Goal: Task Accomplishment & Management: Complete application form

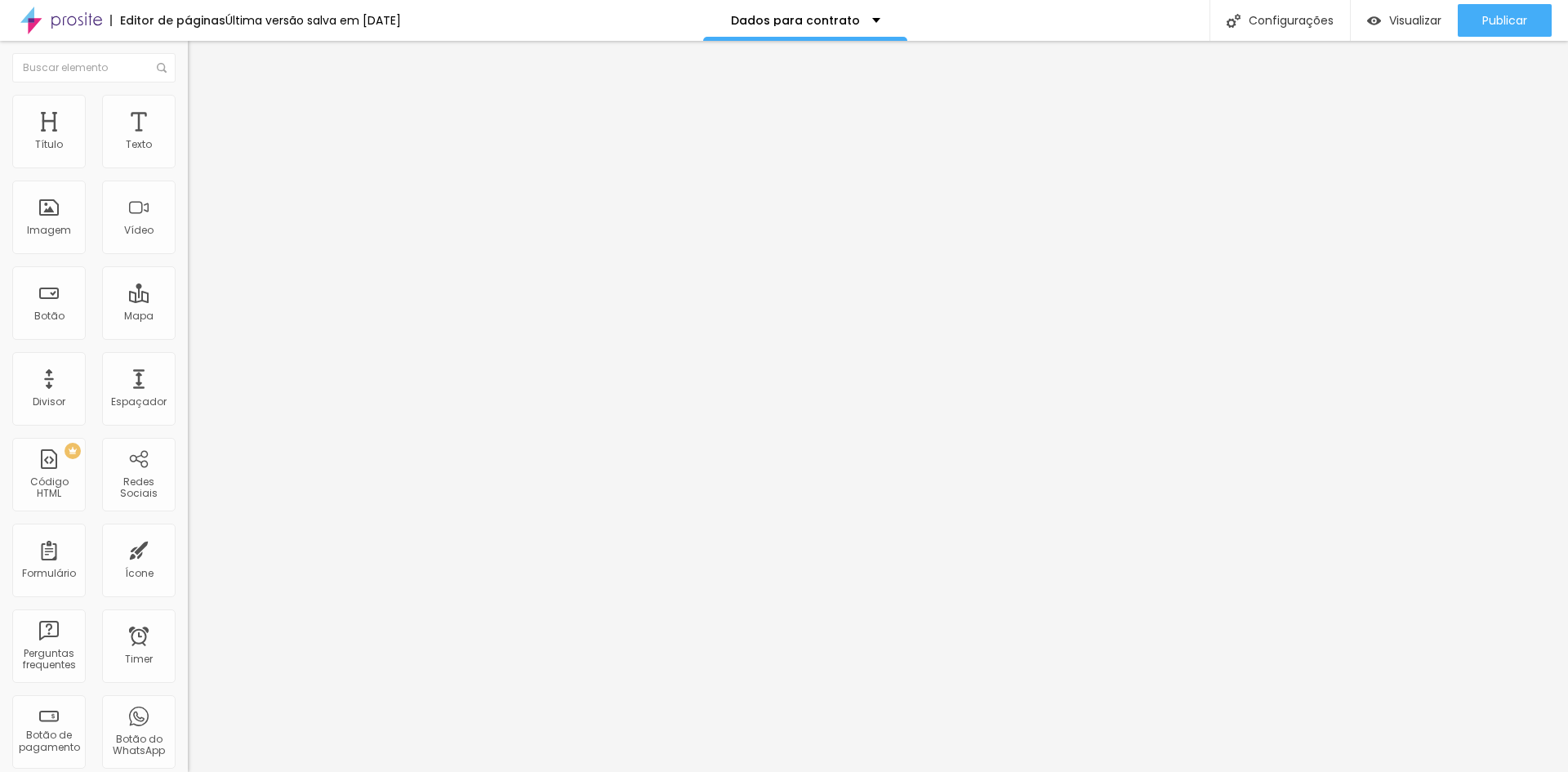
click at [188, 164] on span at bounding box center [193, 171] width 10 height 14
click at [188, 165] on div "Form" at bounding box center [281, 151] width 188 height 28
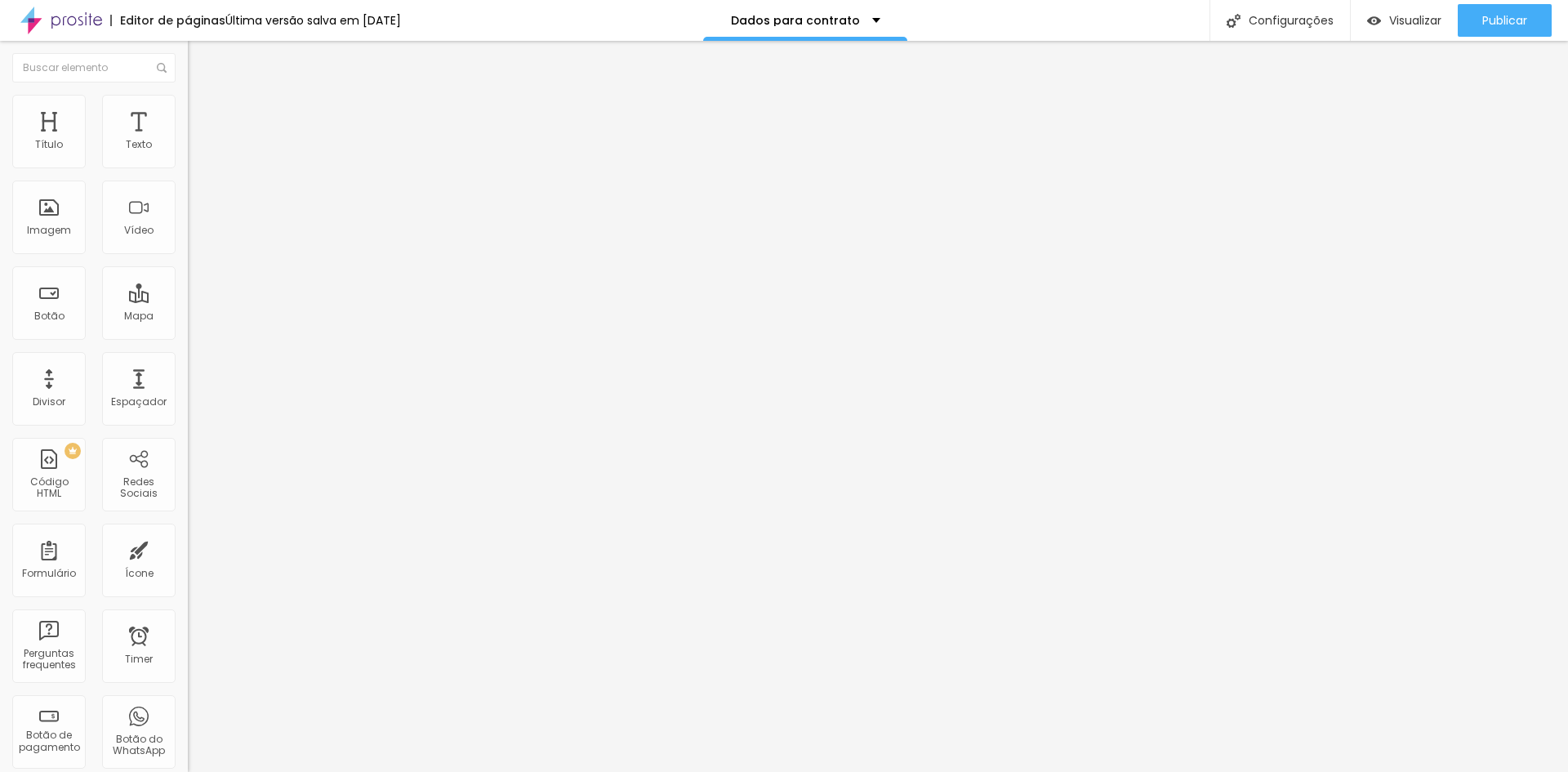
click at [188, 164] on span at bounding box center [193, 171] width 10 height 14
drag, startPoint x: 513, startPoint y: 484, endPoint x: 510, endPoint y: 439, distance: 45.1
drag, startPoint x: 513, startPoint y: 436, endPoint x: 514, endPoint y: 381, distance: 55.0
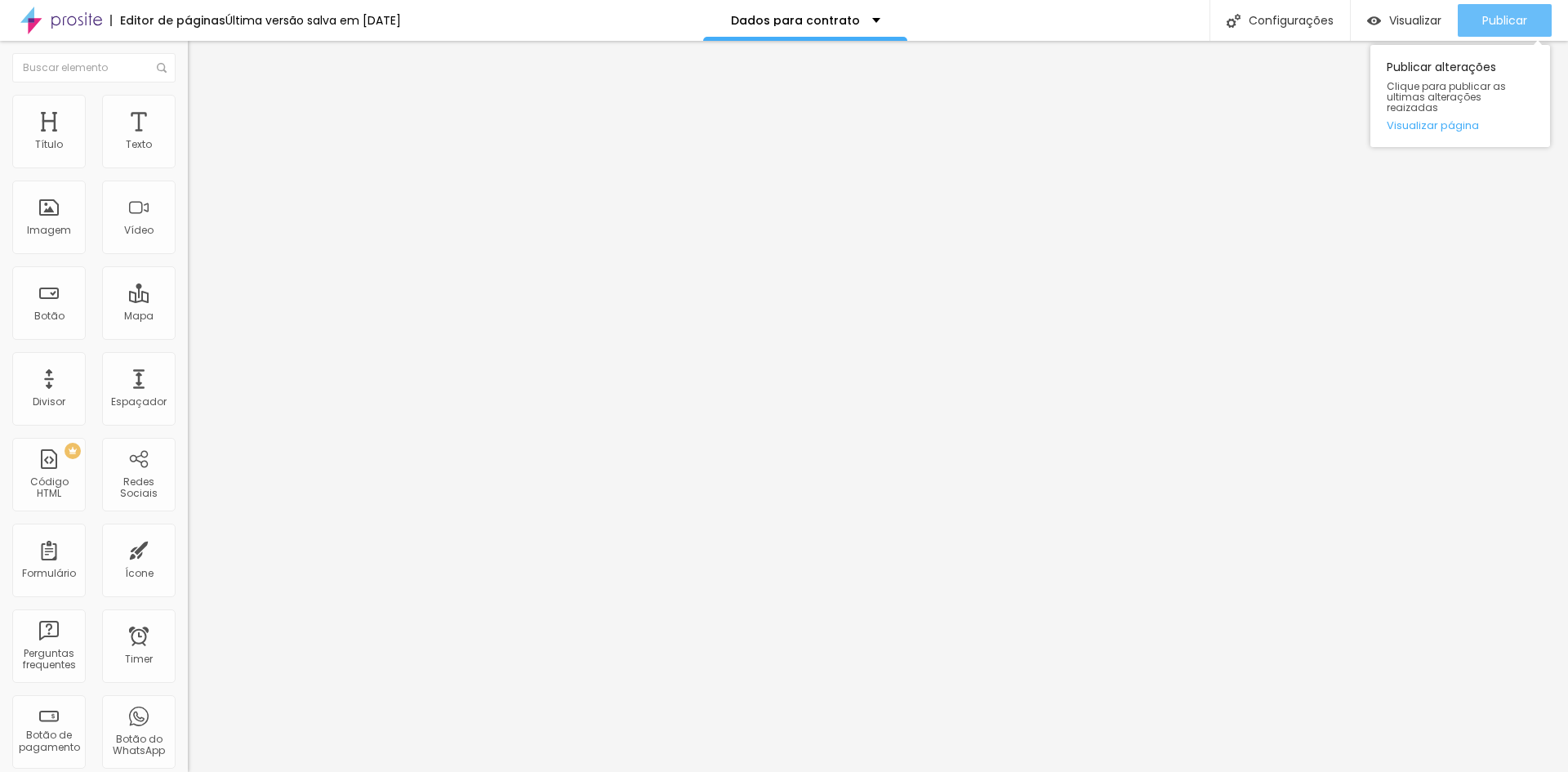
click at [1490, 11] on div "Publicar" at bounding box center [1505, 20] width 45 height 33
click at [188, 165] on div "Dados para contrato - Aniversário" at bounding box center [281, 151] width 188 height 28
click at [188, 165] on img at bounding box center [193, 170] width 10 height 10
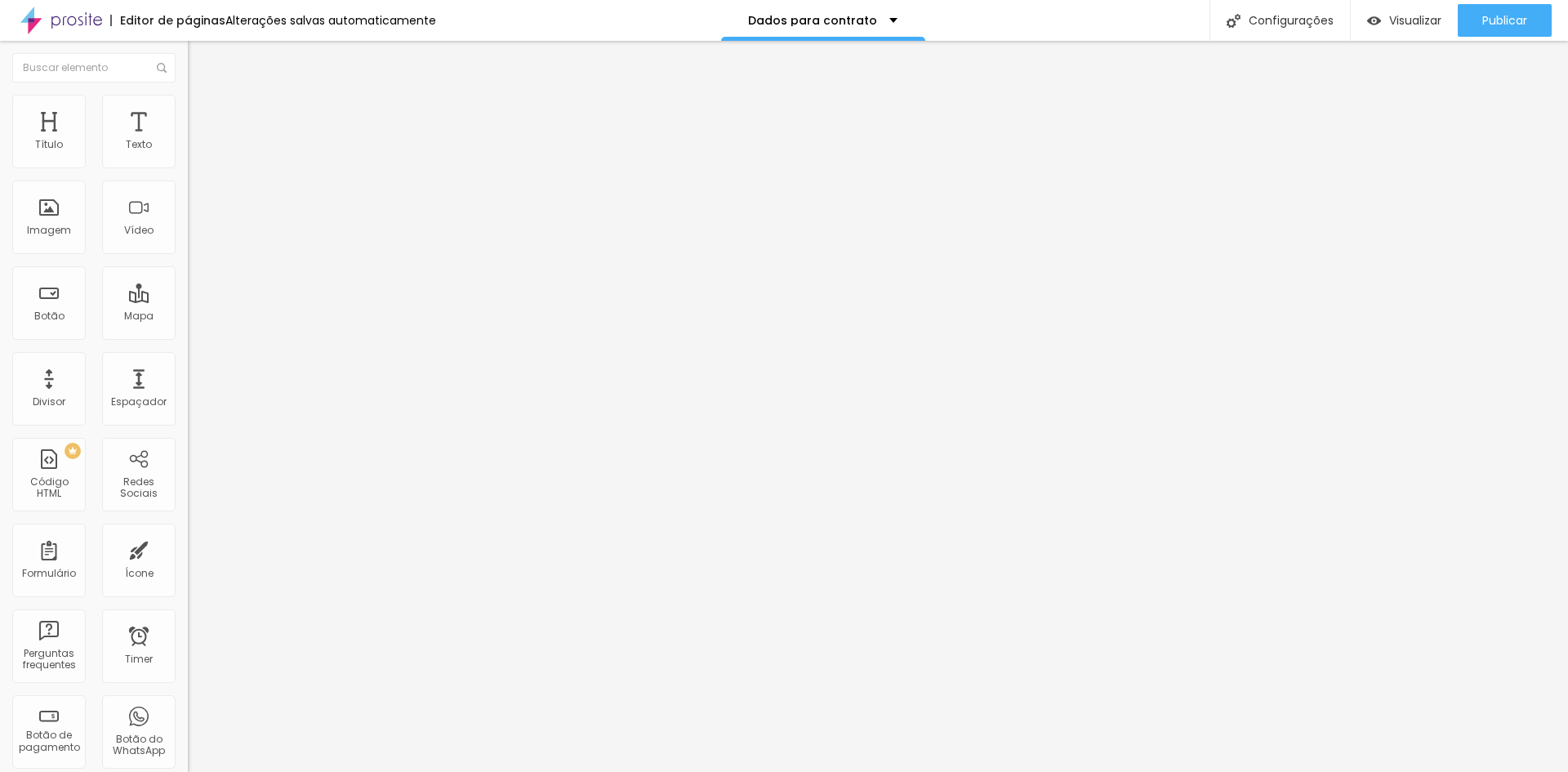
click at [200, 57] on img "button" at bounding box center [207, 60] width 13 height 13
click at [198, 174] on div "Dados para contrato - Aniversário" at bounding box center [282, 158] width 167 height 29
drag, startPoint x: 409, startPoint y: 136, endPoint x: 0, endPoint y: 80, distance: 412.8
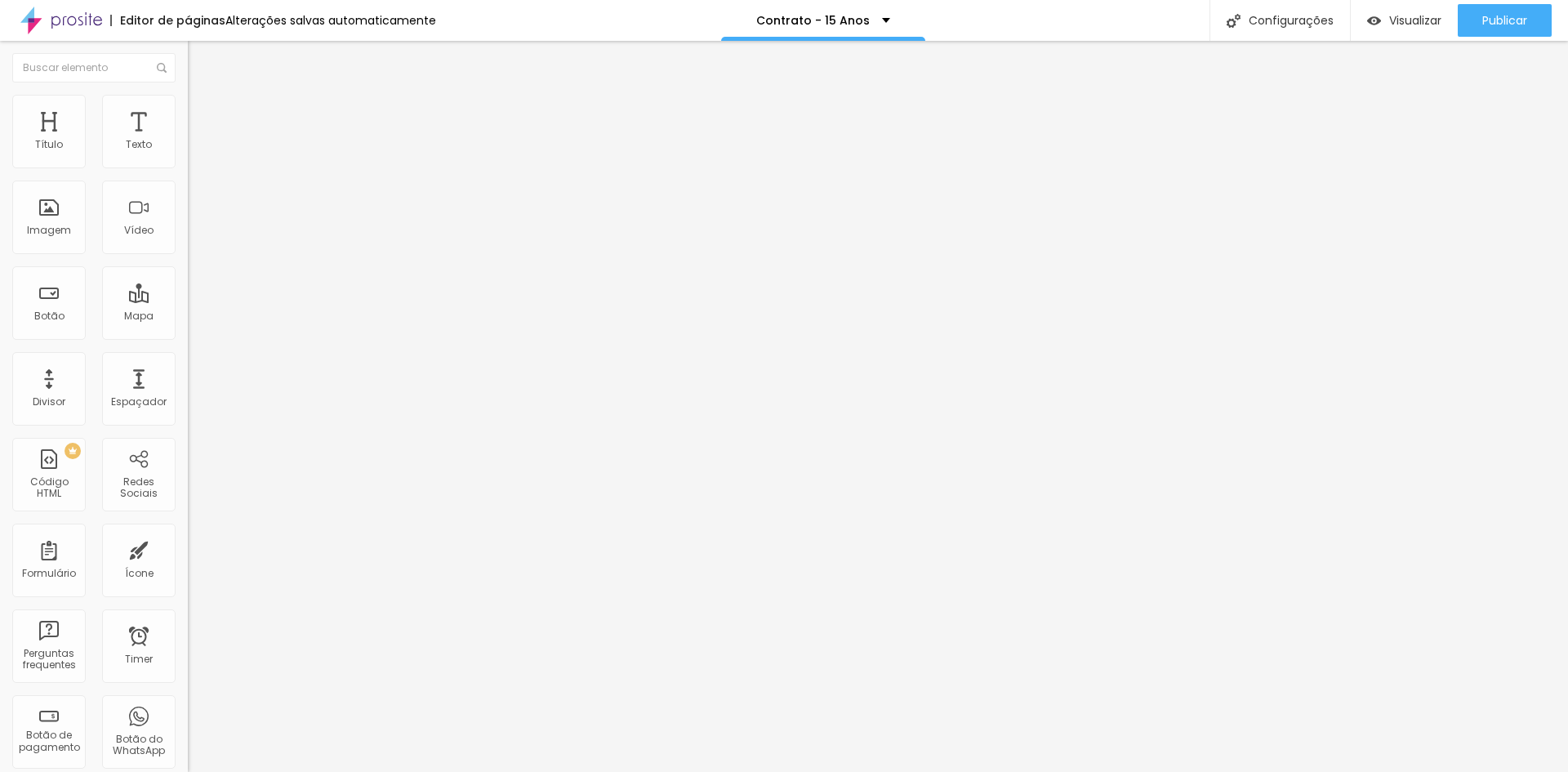
type input "Dados para contrato - 15 Anos"
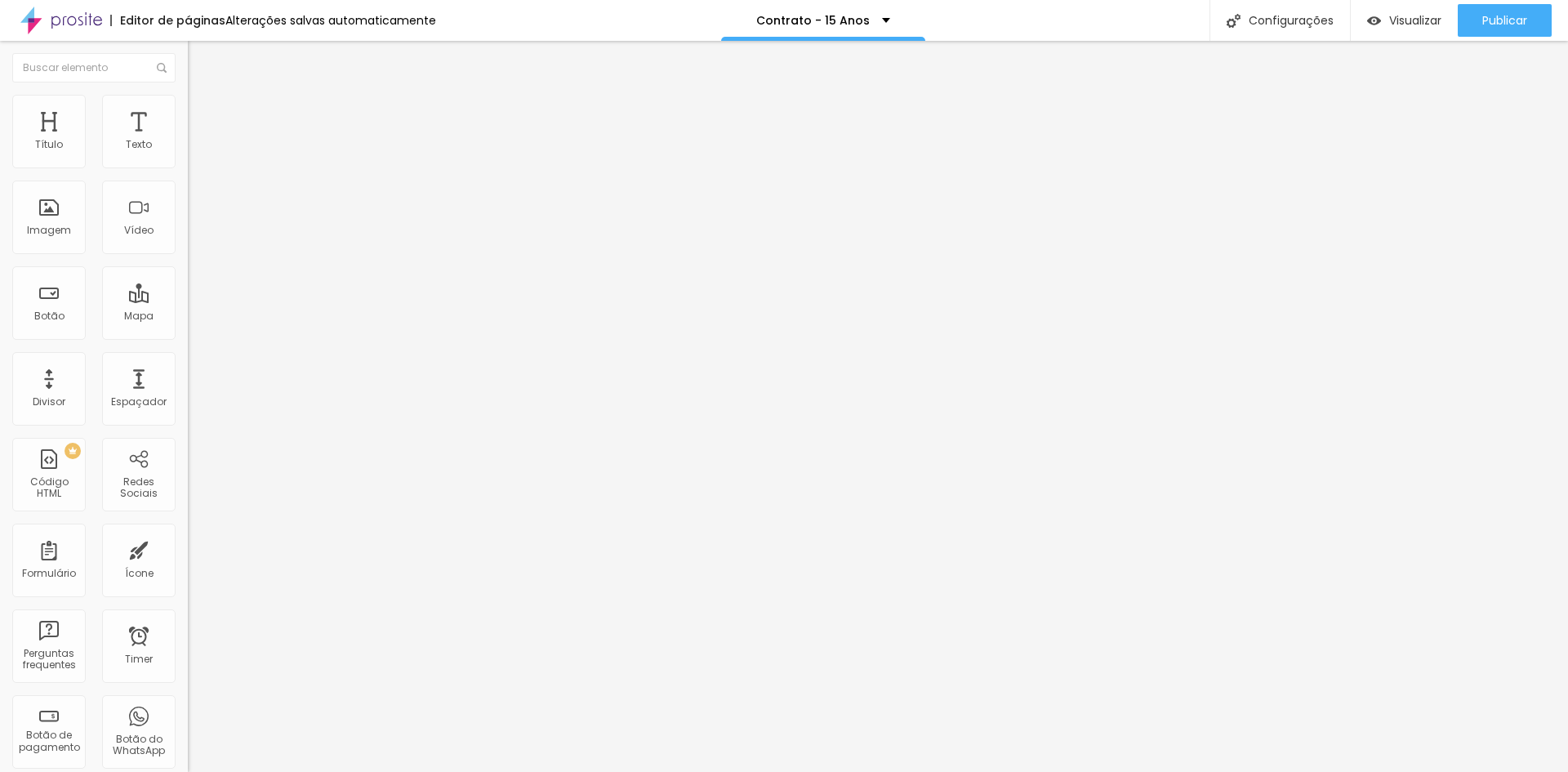
drag, startPoint x: 582, startPoint y: 456, endPoint x: 221, endPoint y: 402, distance: 365.0
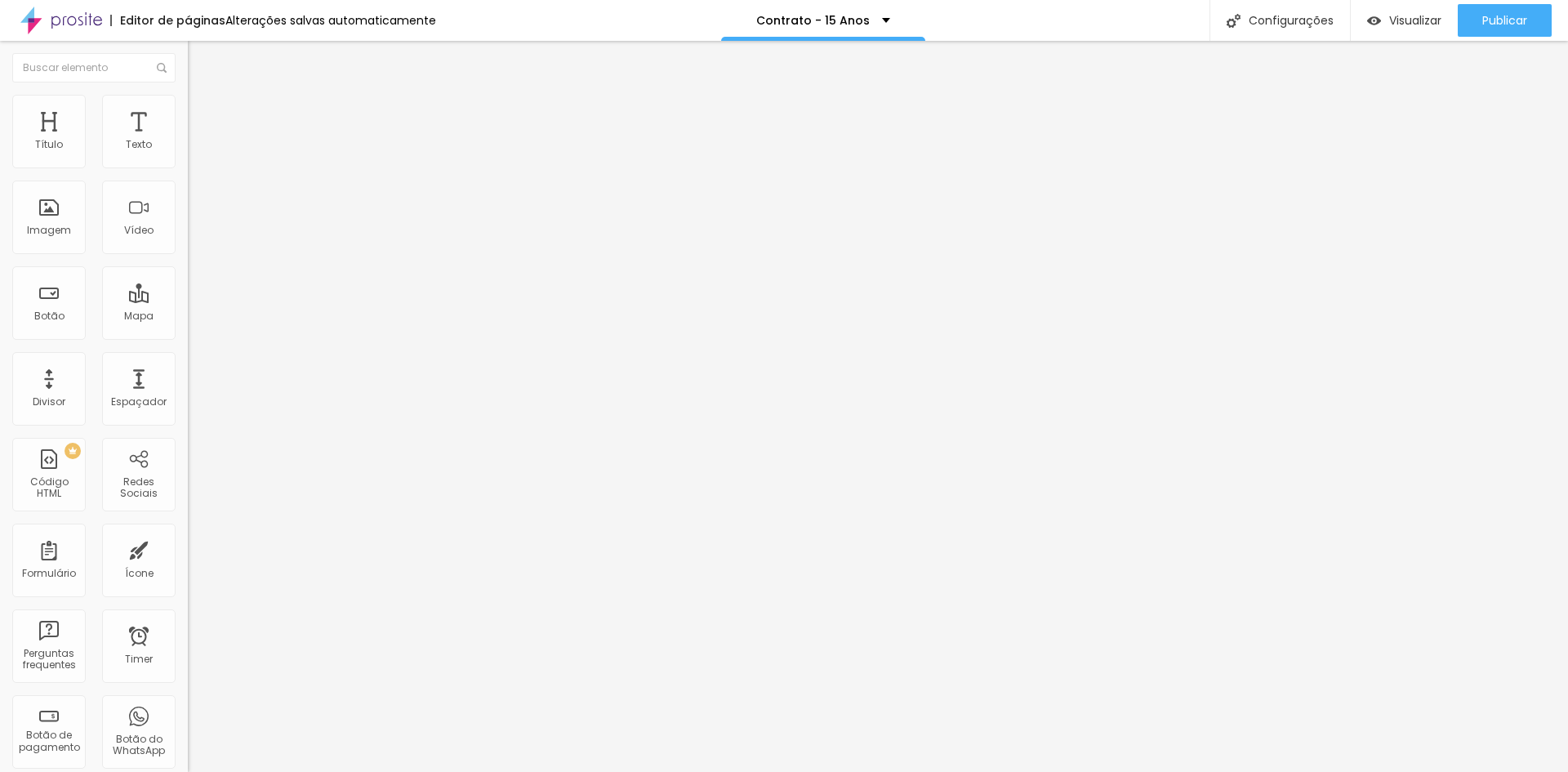
type input "Profissão"
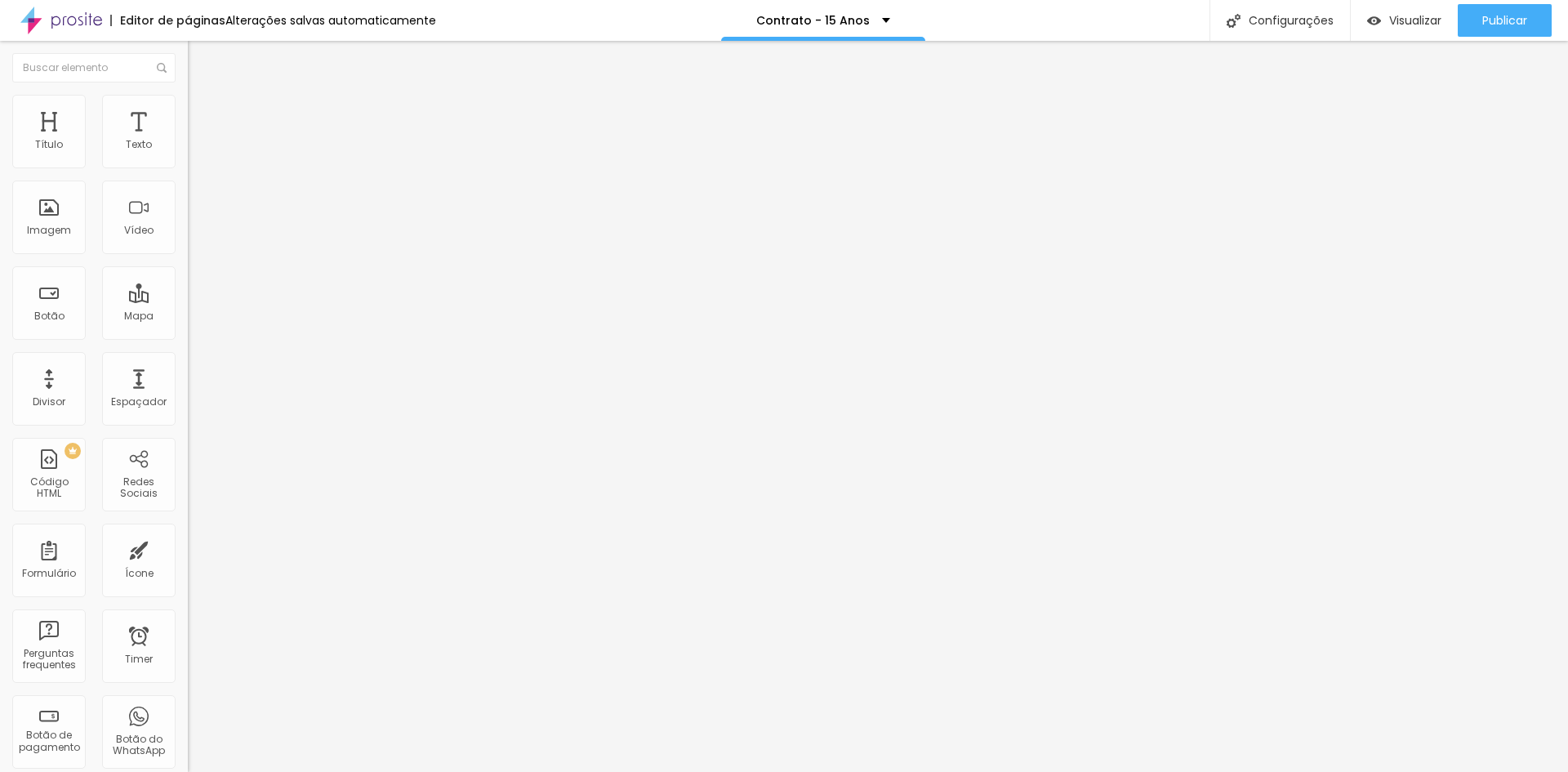
drag, startPoint x: 628, startPoint y: 519, endPoint x: 362, endPoint y: 485, distance: 268.2
type input "Endereço (Exemplo: Rua... Avenida..)"
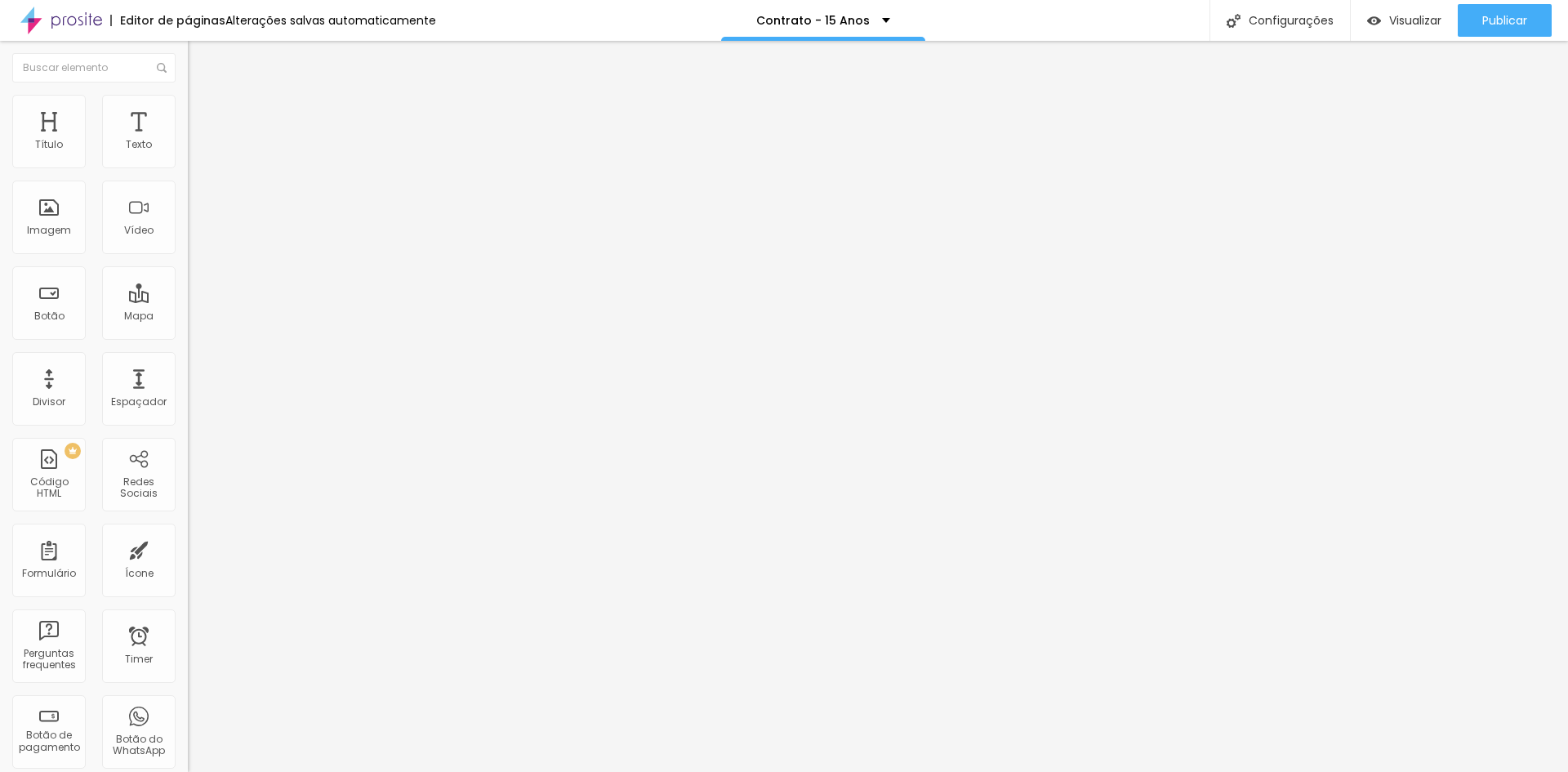
drag, startPoint x: 600, startPoint y: 564, endPoint x: 314, endPoint y: 537, distance: 287.3
type input "Número (Exemplo: Nº da casa ou do prédio)"
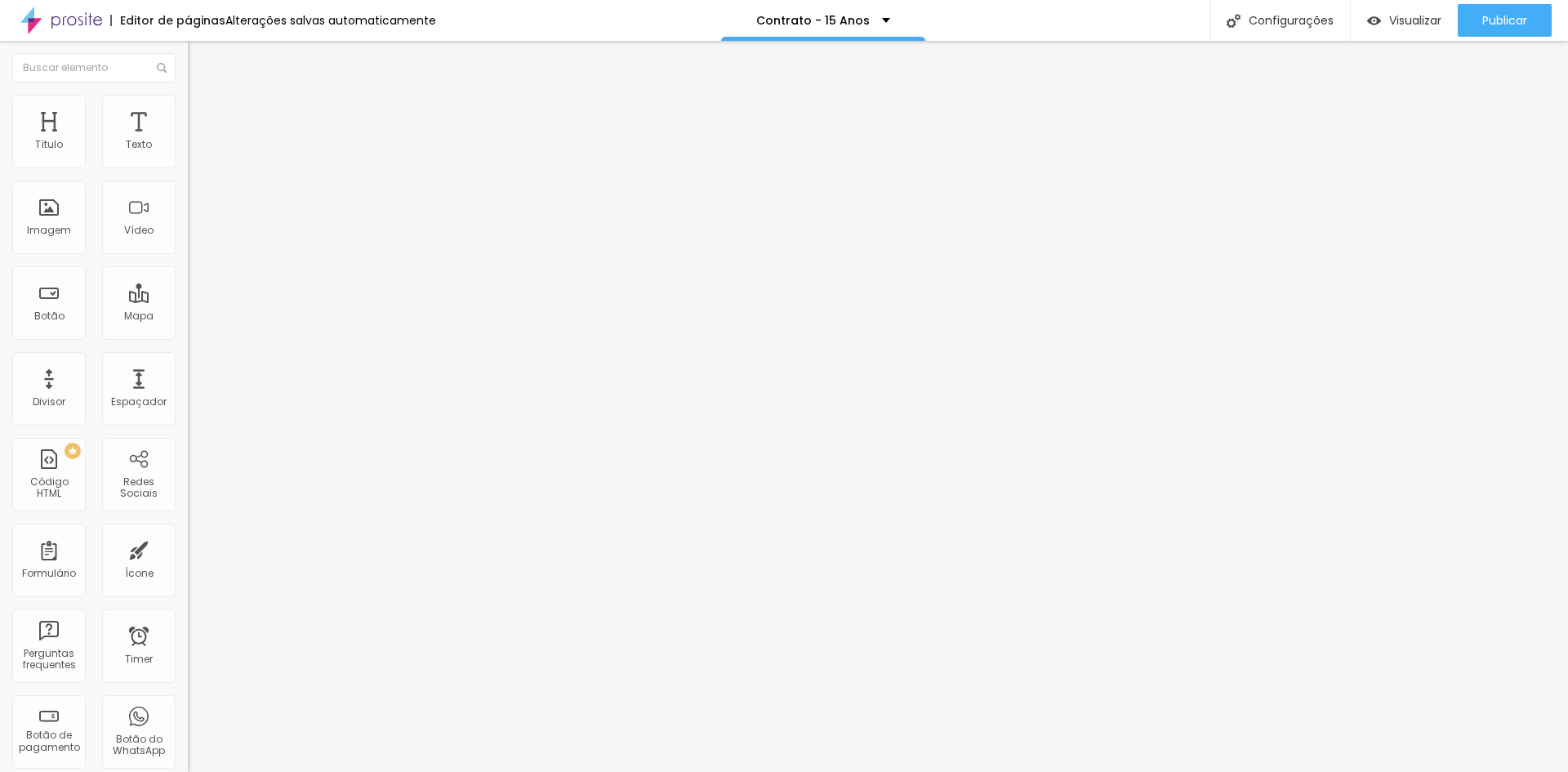
click at [198, 174] on div "Dados para contrato - Aniversário" at bounding box center [282, 158] width 167 height 29
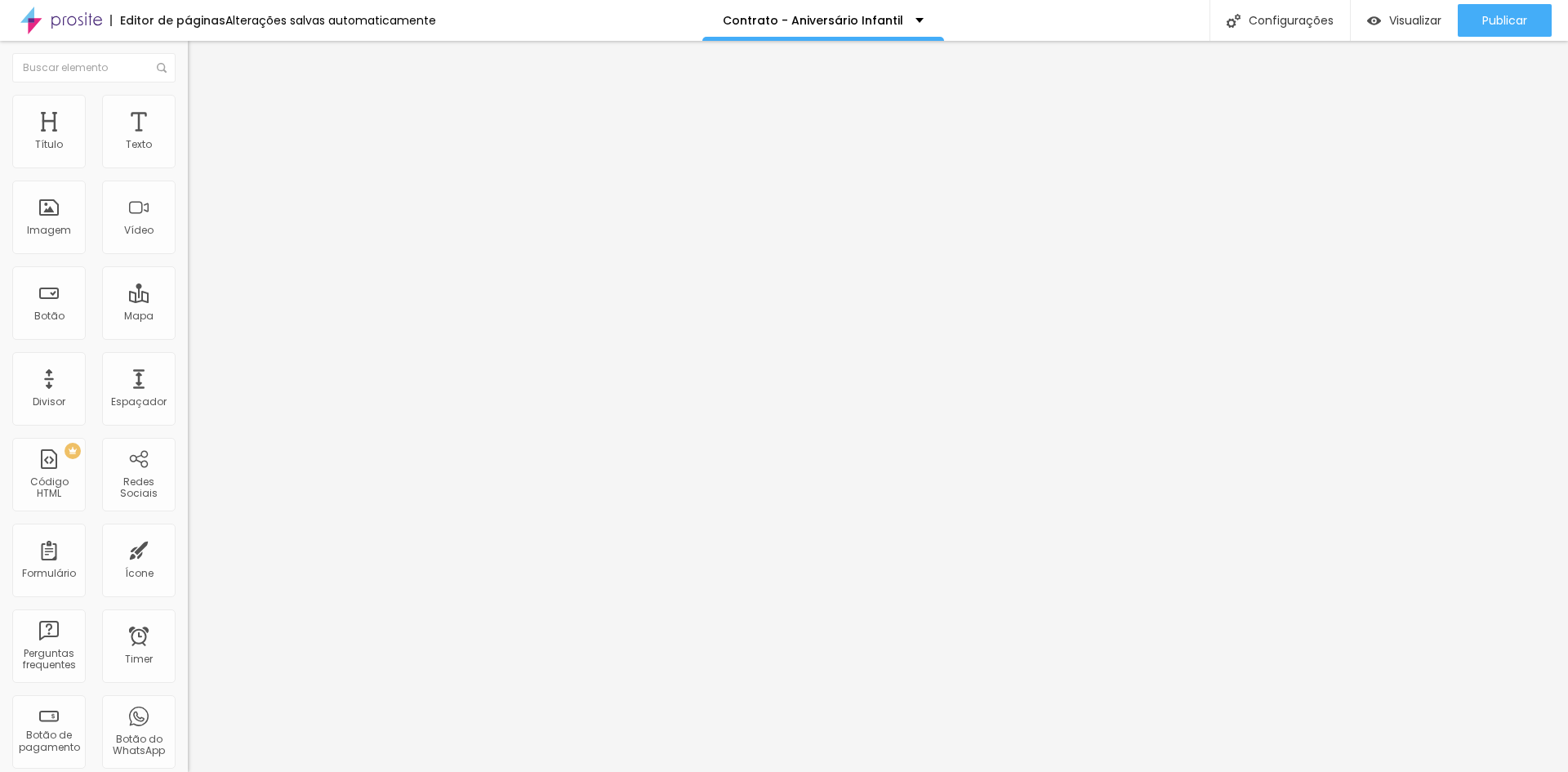
click at [198, 159] on div "Dados para contrato - 15 Anos" at bounding box center [282, 152] width 167 height 15
click at [188, 165] on div "Form" at bounding box center [281, 151] width 188 height 28
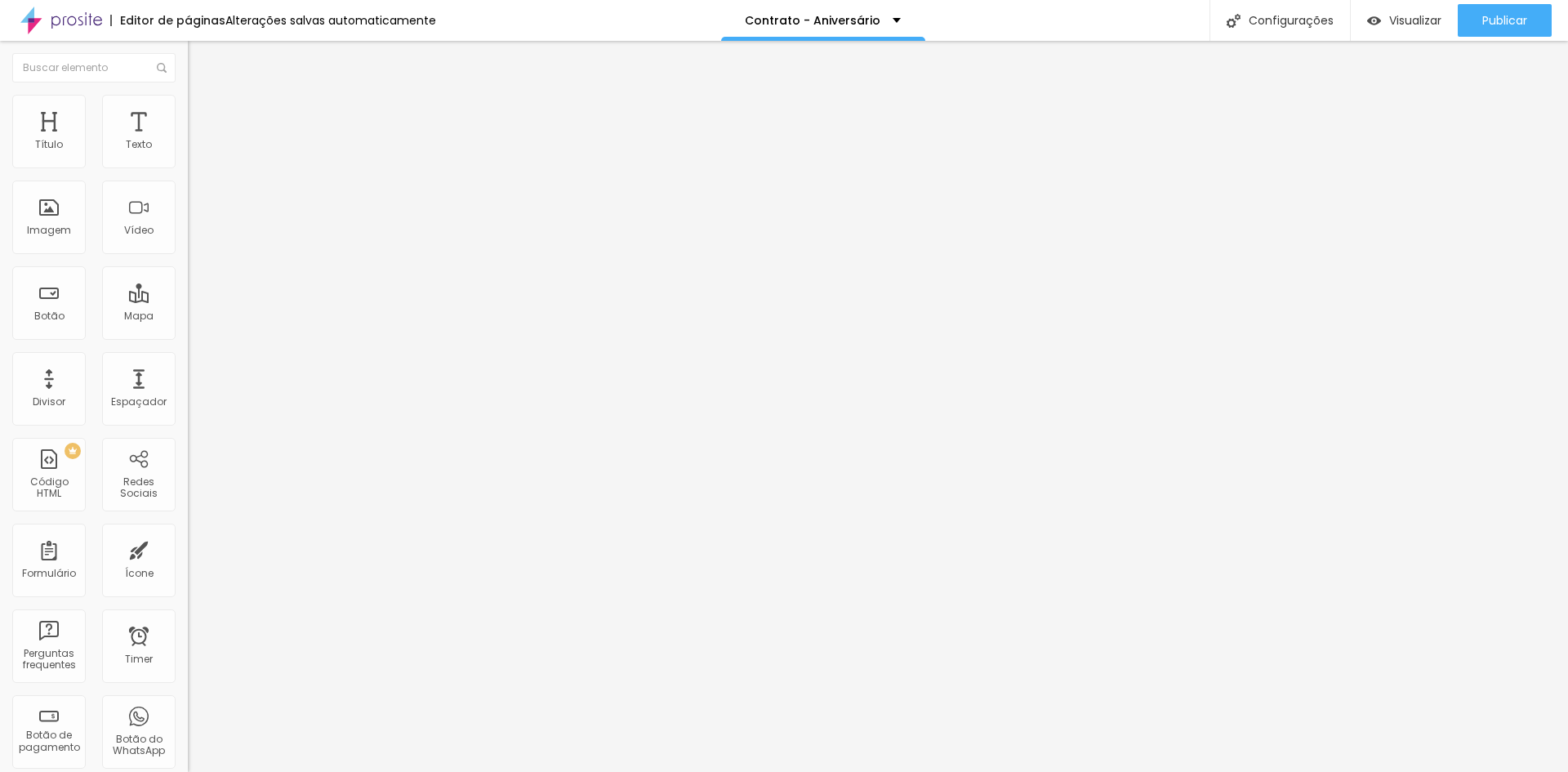
click at [188, 165] on img at bounding box center [193, 170] width 10 height 10
click at [188, 165] on div "Form" at bounding box center [281, 151] width 188 height 28
click at [188, 164] on span at bounding box center [193, 171] width 10 height 14
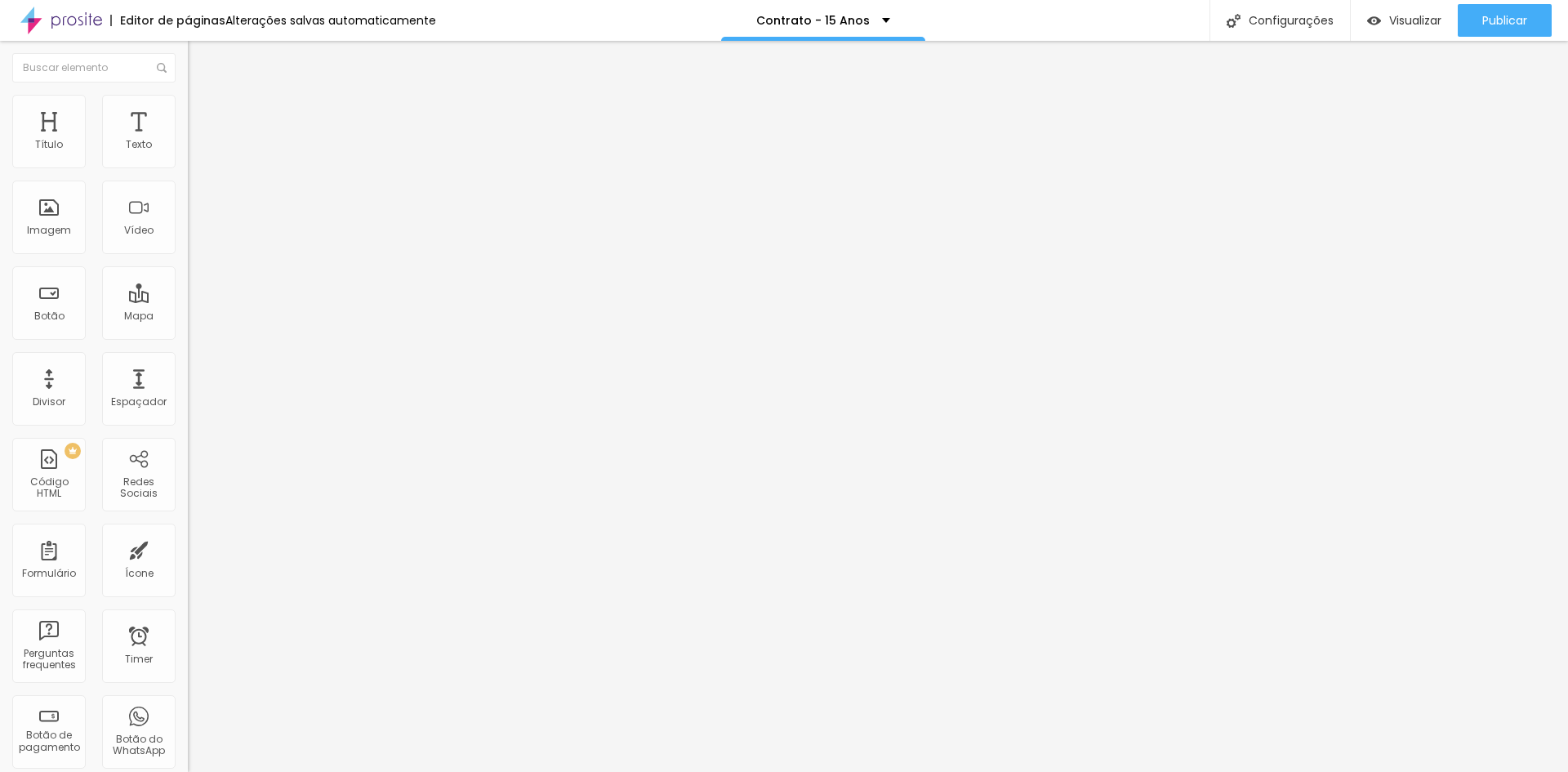
drag, startPoint x: 523, startPoint y: 338, endPoint x: 523, endPoint y: 353, distance: 15.0
drag, startPoint x: 514, startPoint y: 346, endPoint x: 512, endPoint y: 628, distance: 282.0
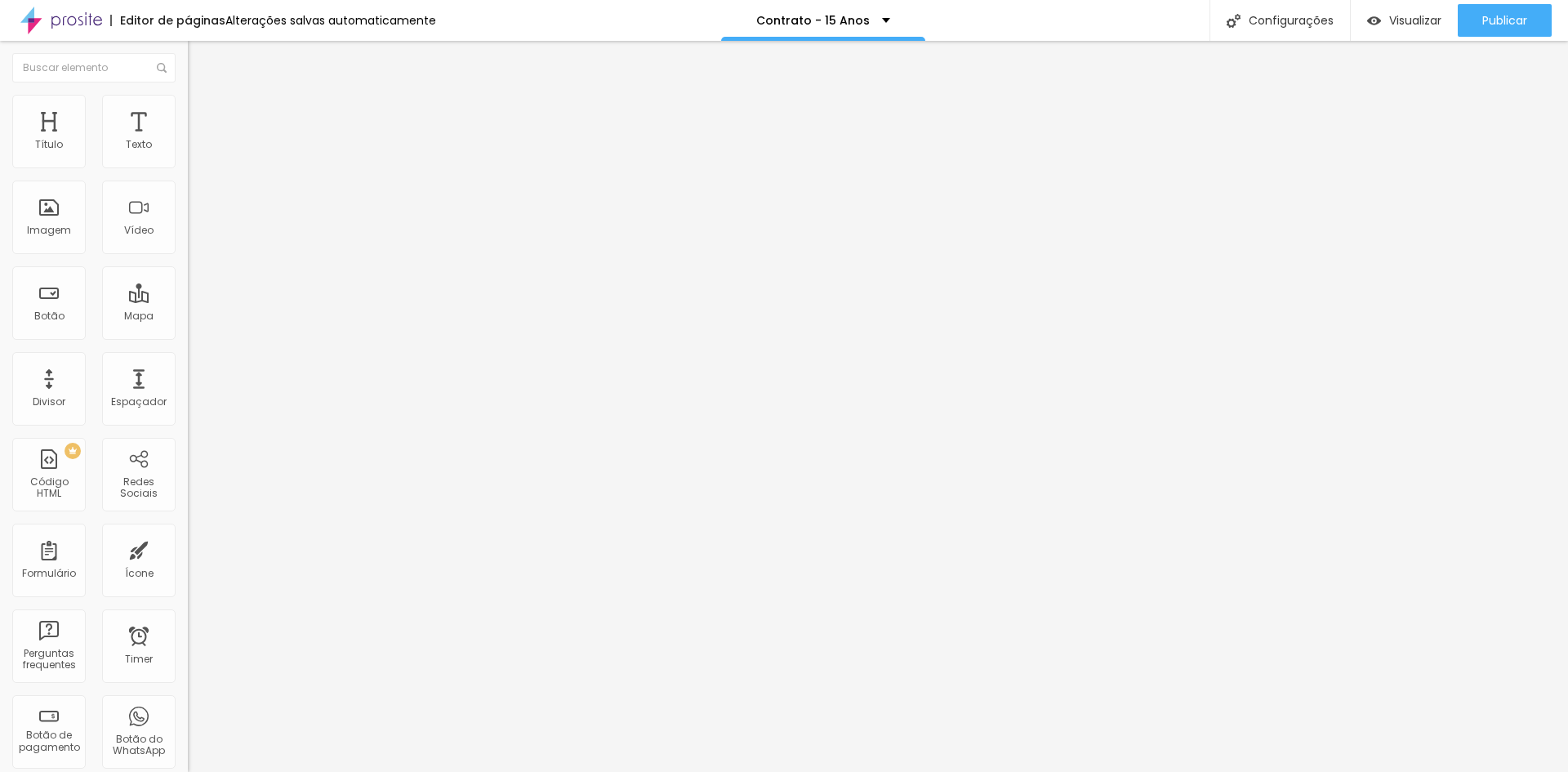
type input "Nome completo do responsável pelo contrato"
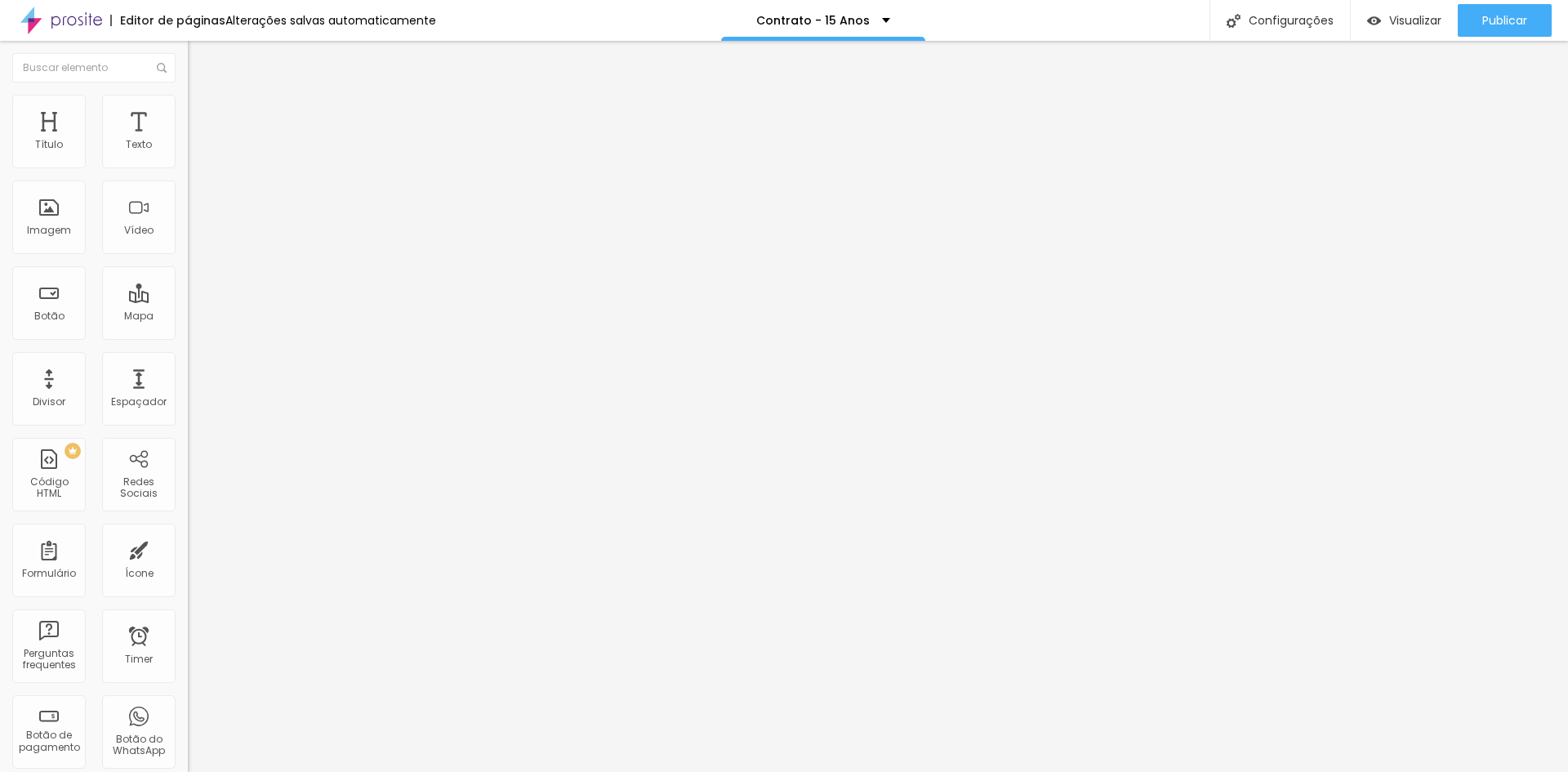
scroll to position [0, 43]
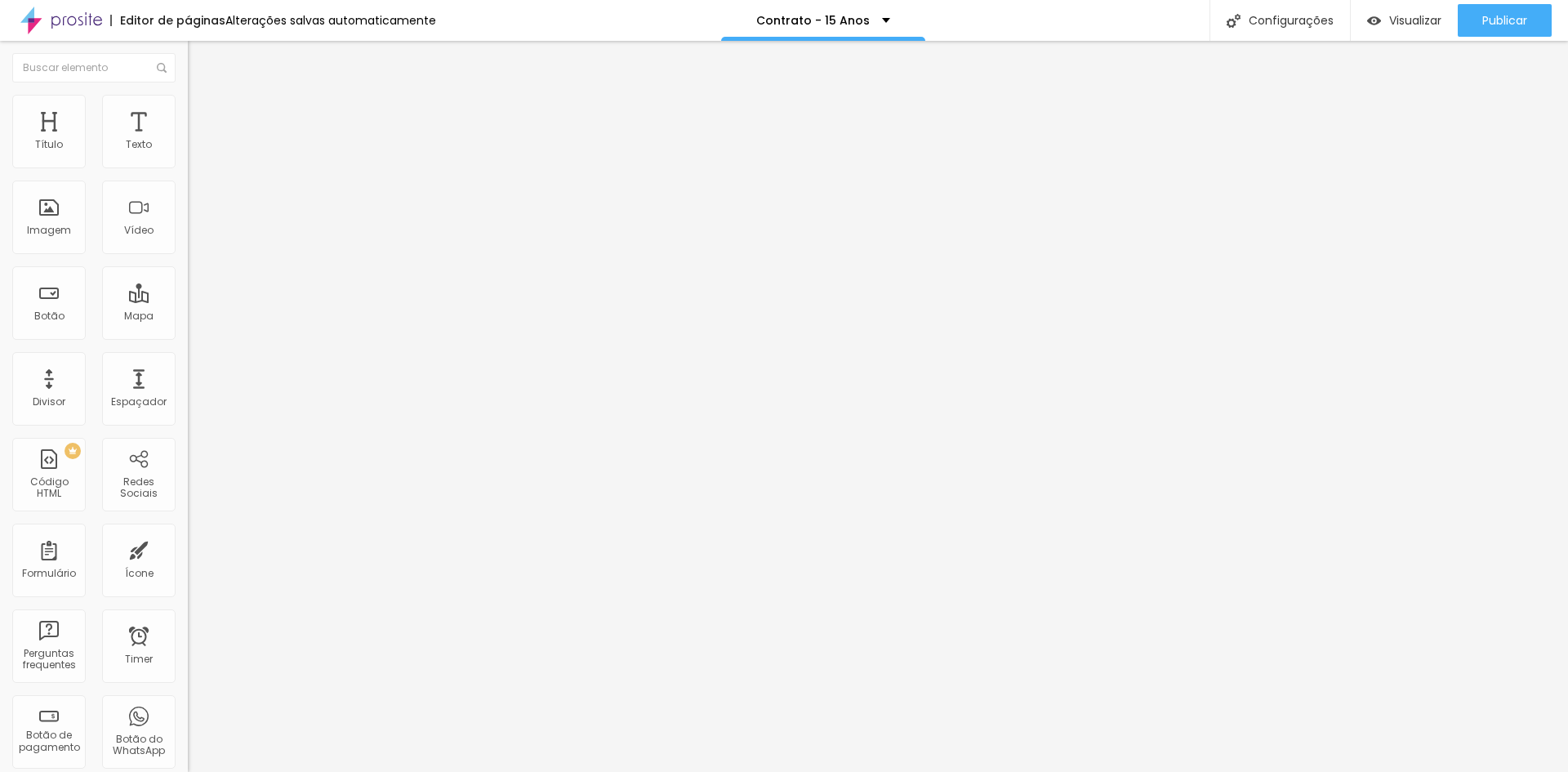
drag, startPoint x: 604, startPoint y: 555, endPoint x: 273, endPoint y: 519, distance: 333.0
type input "Complemento"
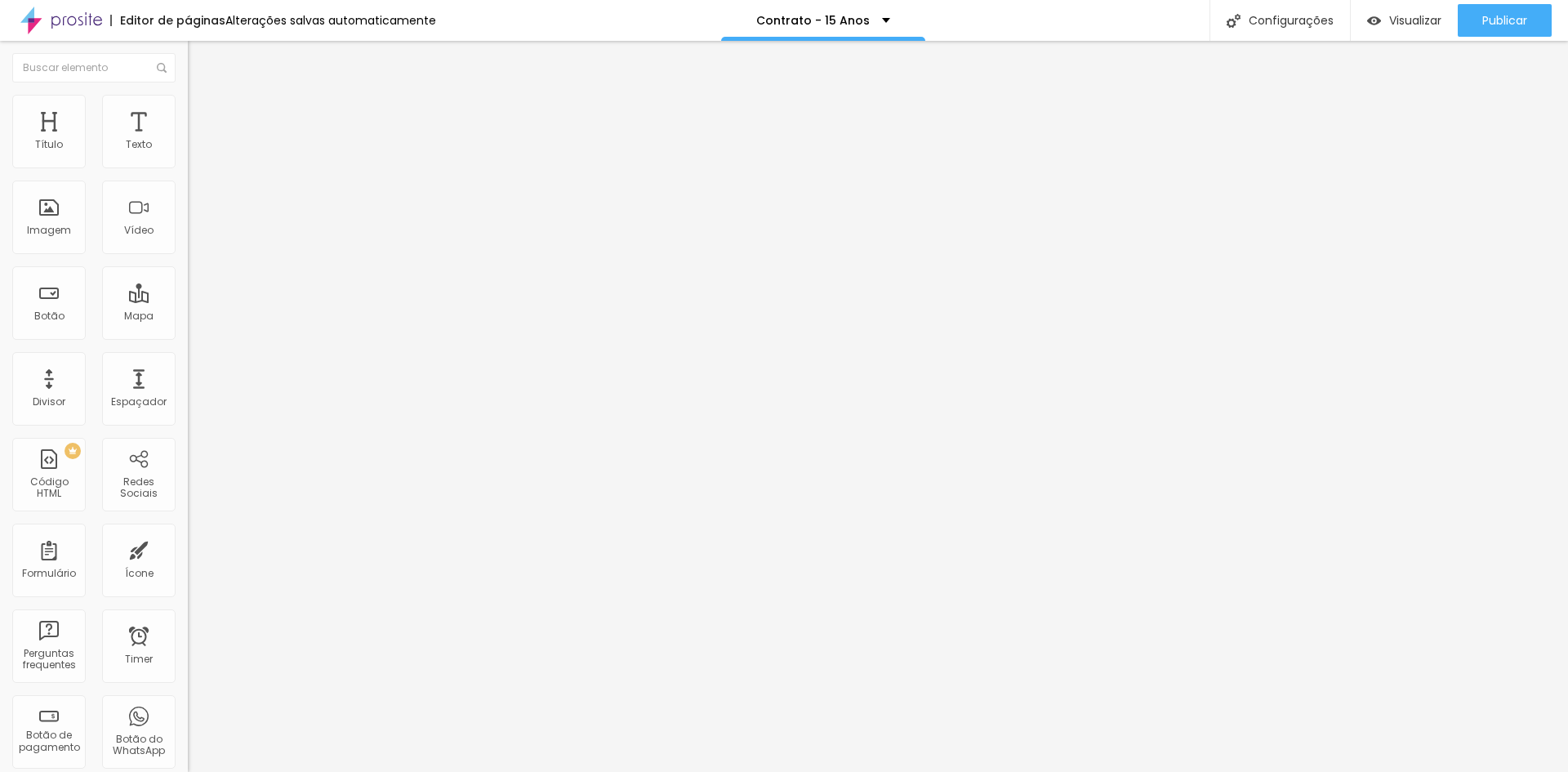
type input "Complemento (Exemplo: Casa ou número do apartamento)"
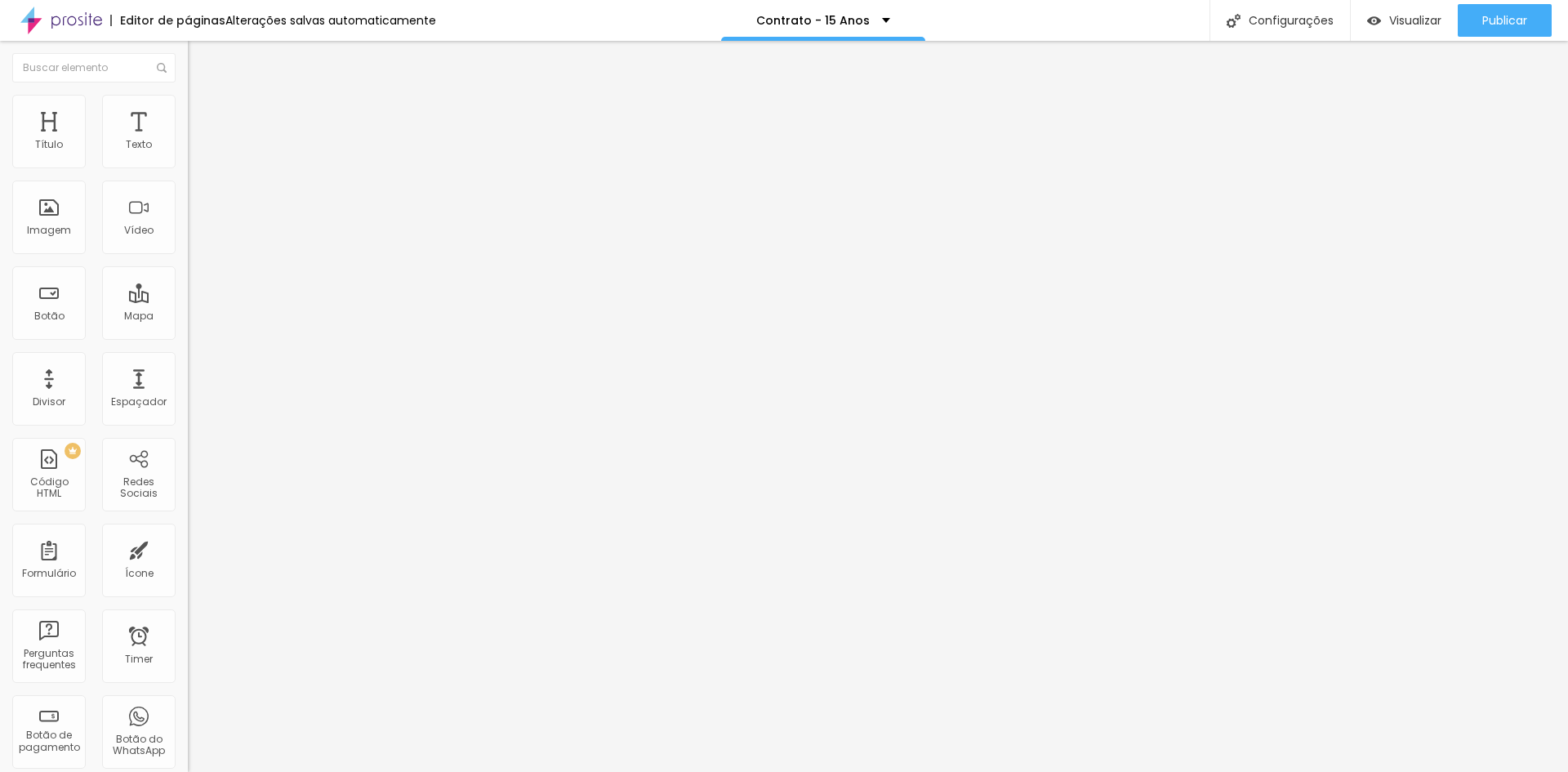
type input "Bairro"
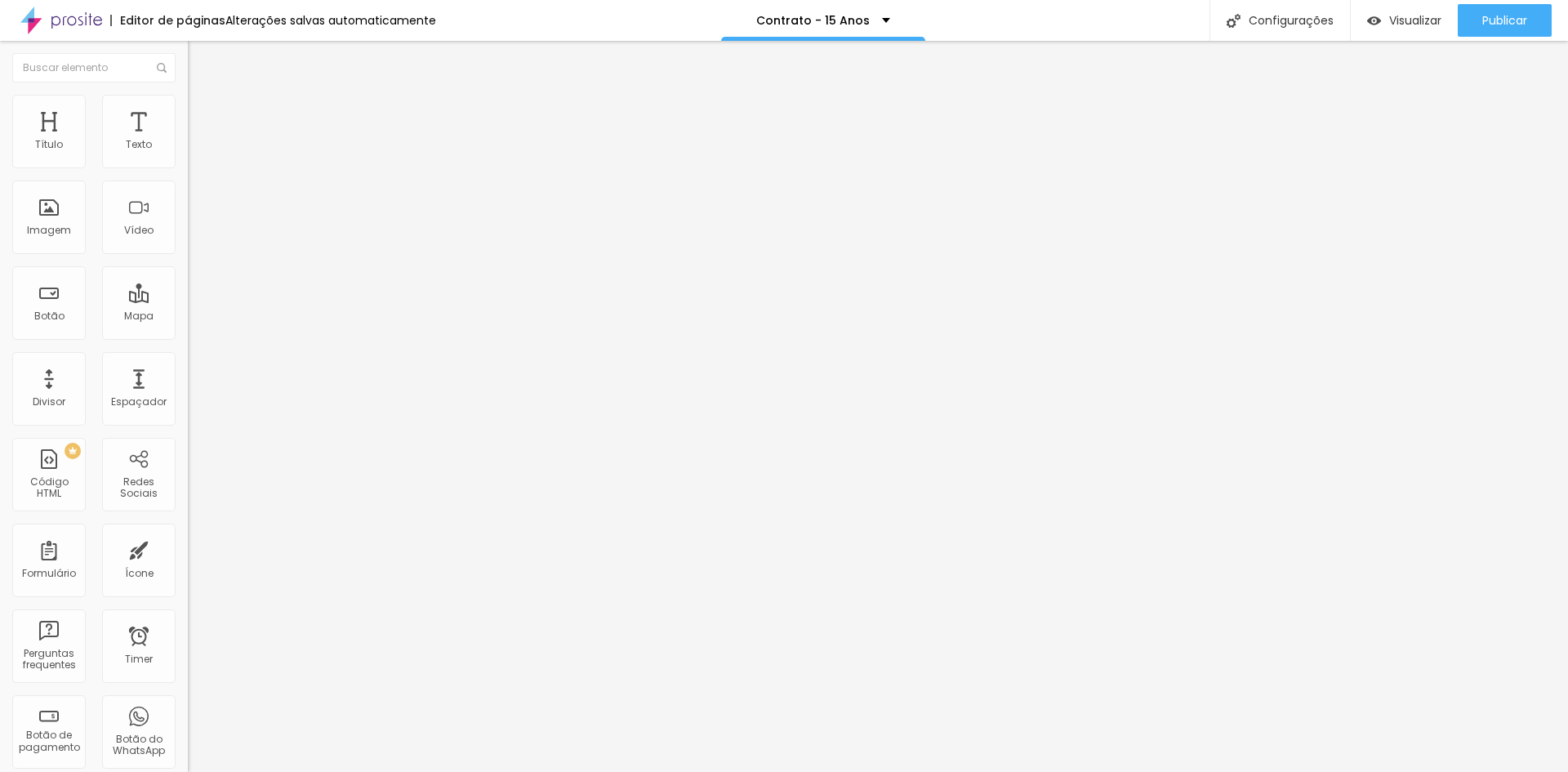
type input "CEP"
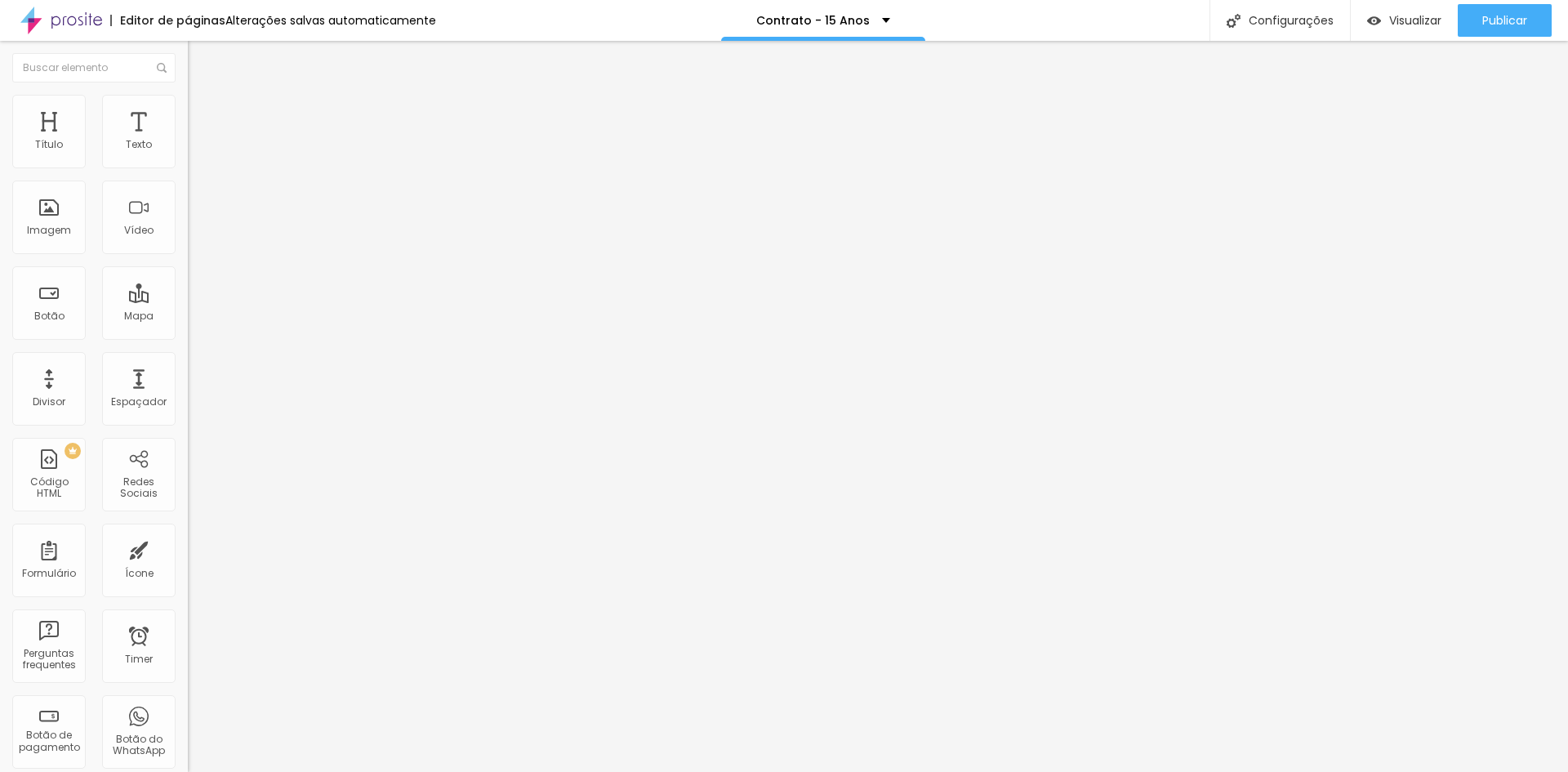
type input "Cidade"
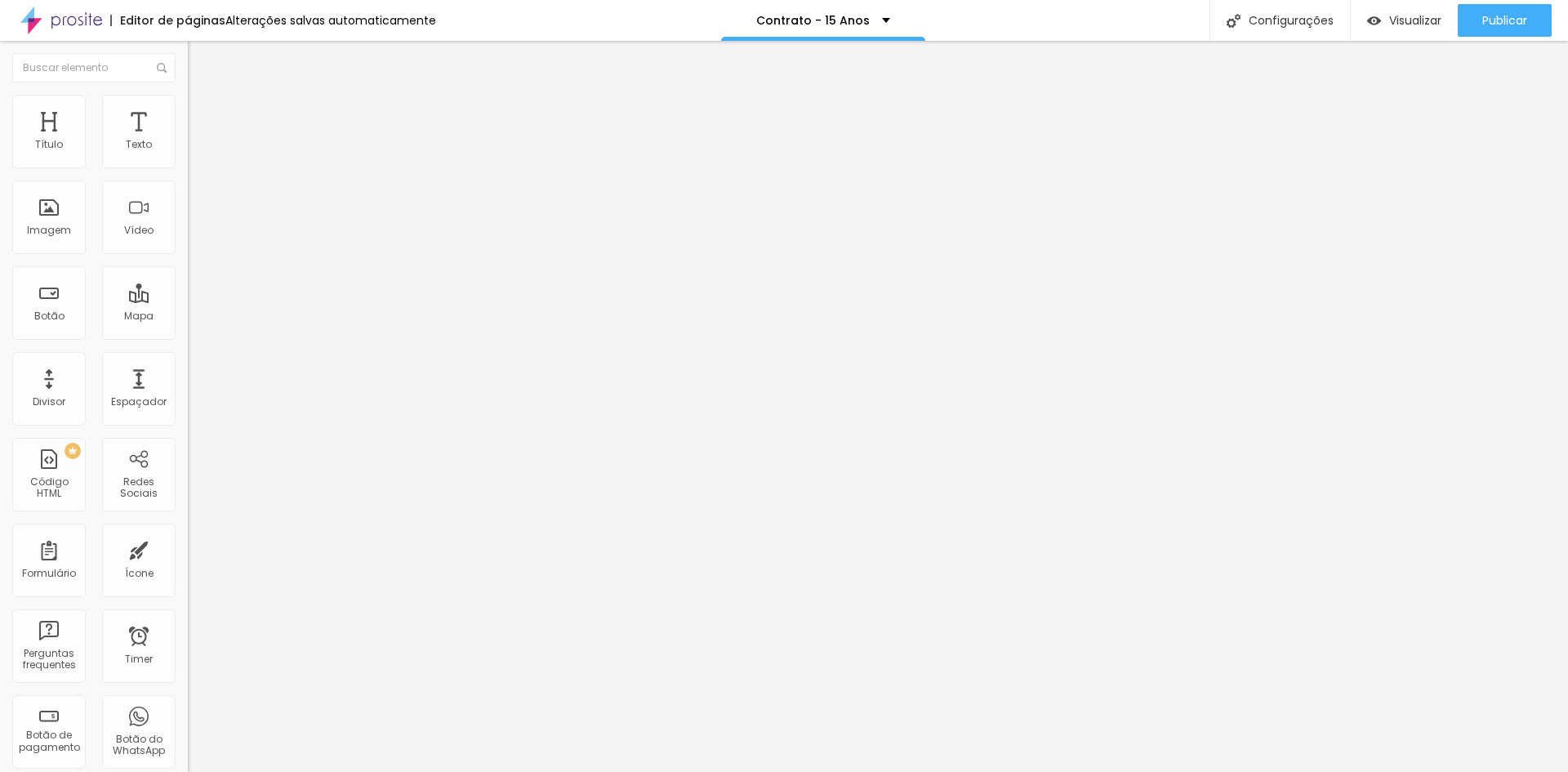
type input "Estado"
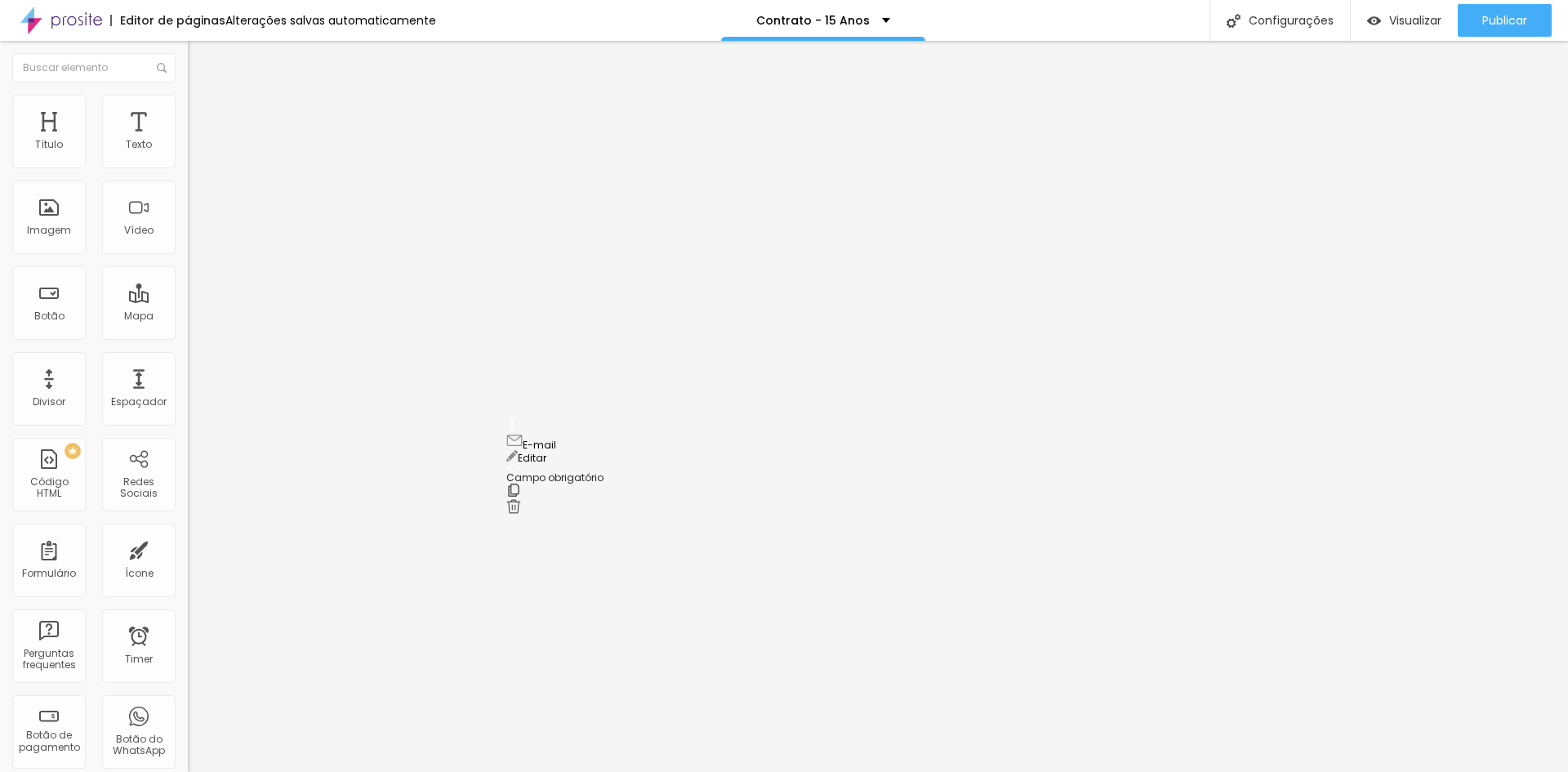
drag, startPoint x: 509, startPoint y: 275, endPoint x: 512, endPoint y: 435, distance: 160.0
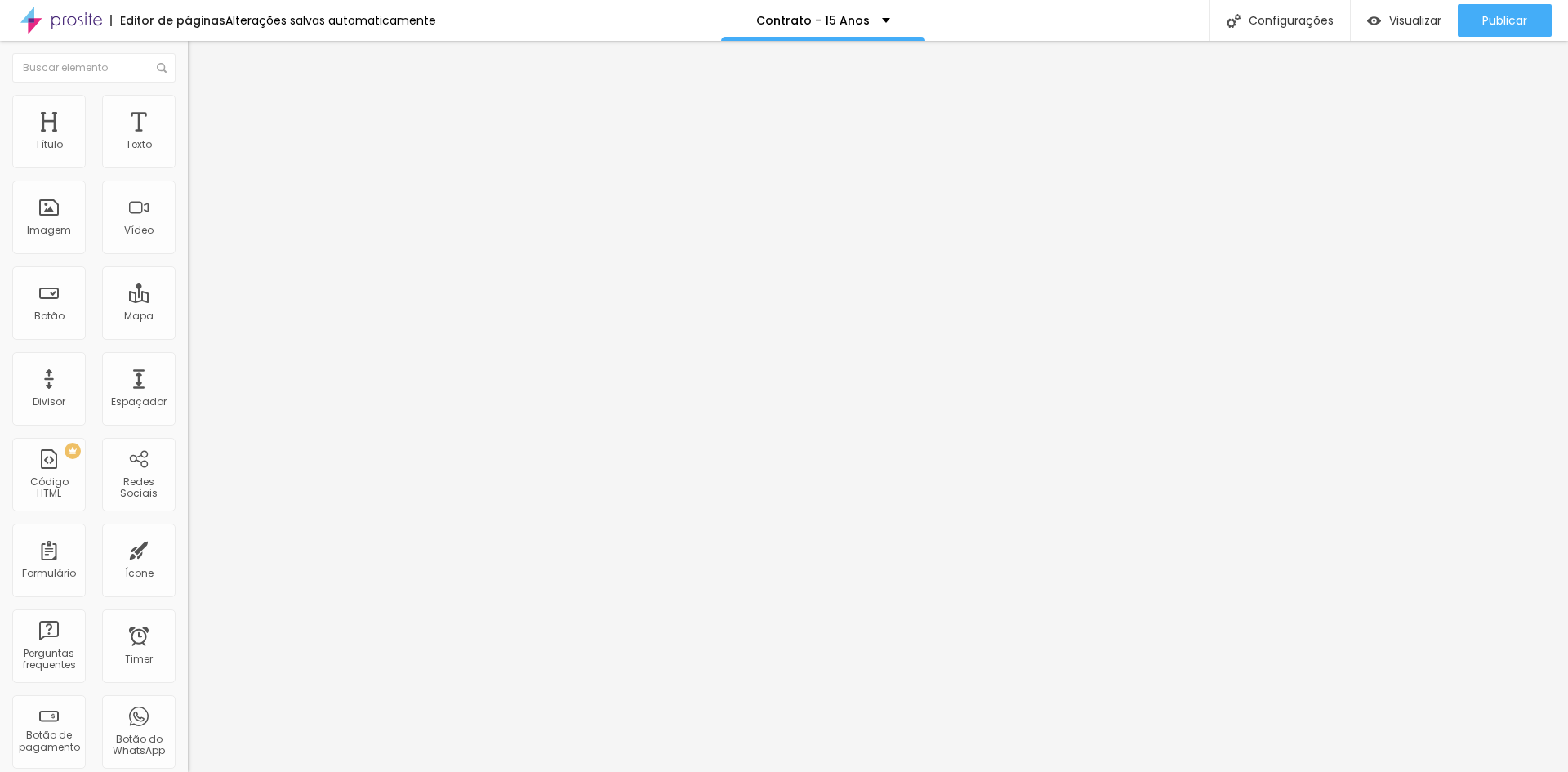
type input "Identidade"
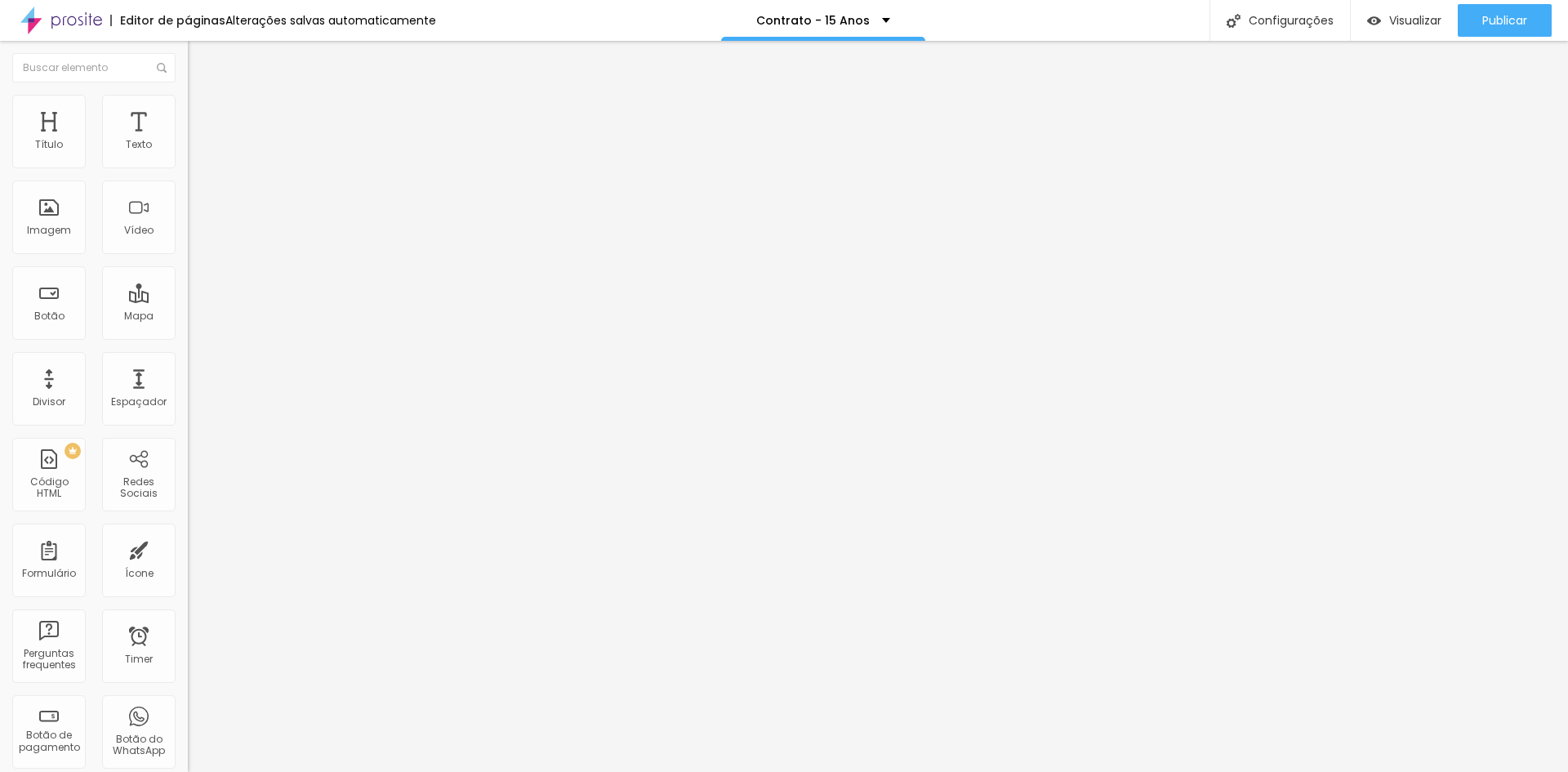
type input "CPF"
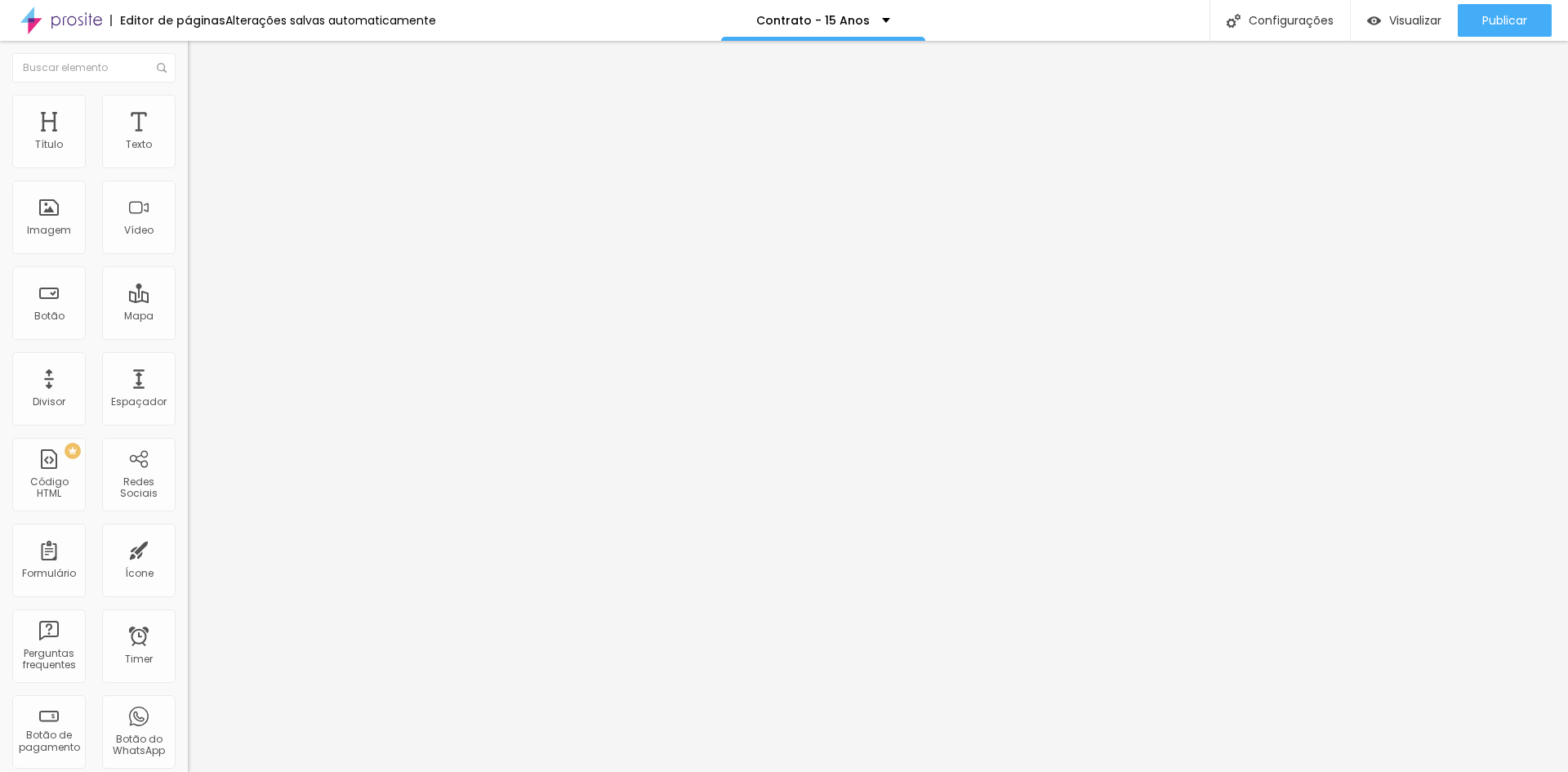
type input "Telefone"
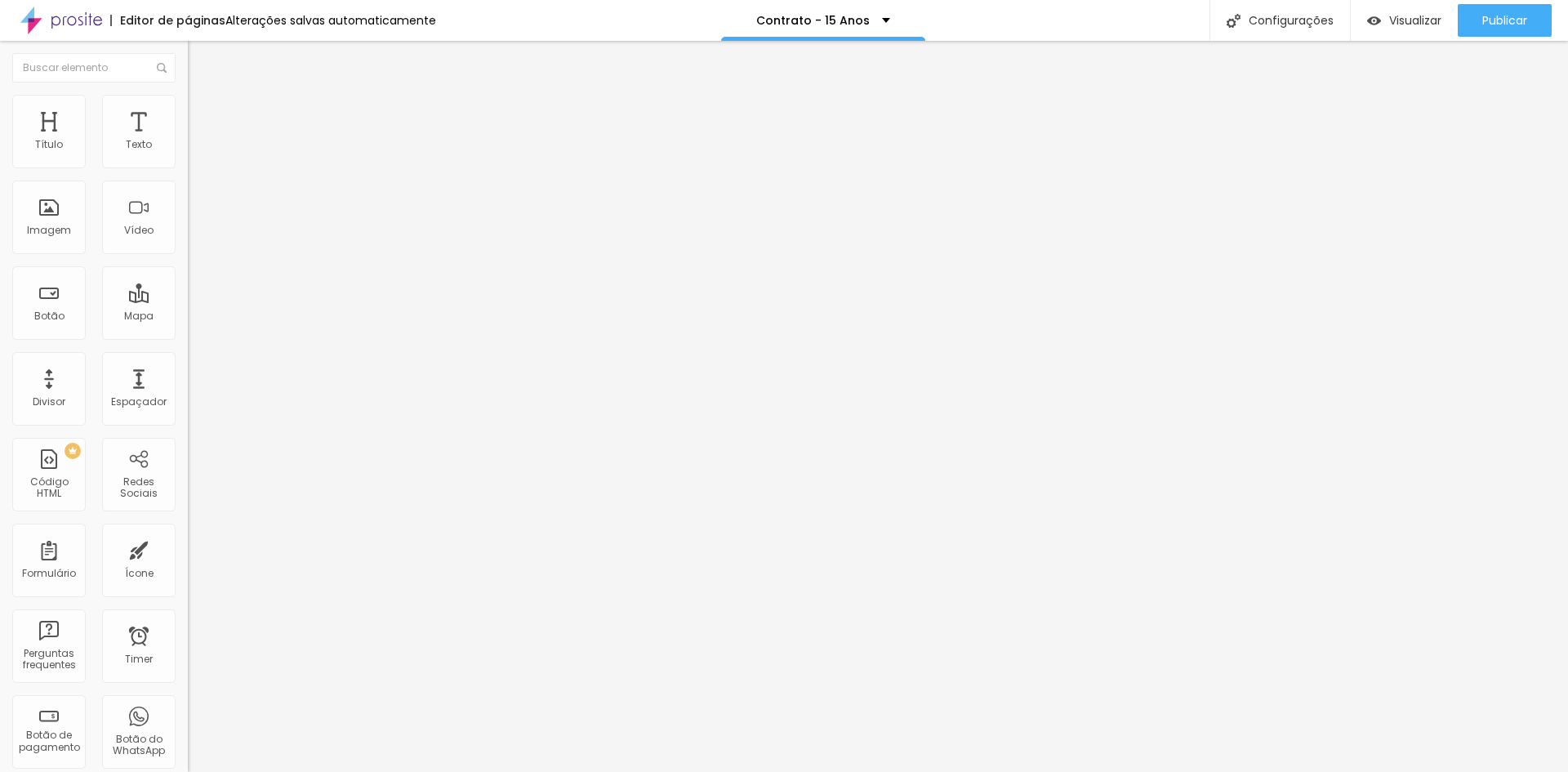
drag, startPoint x: 511, startPoint y: 257, endPoint x: 504, endPoint y: 480, distance: 223.1
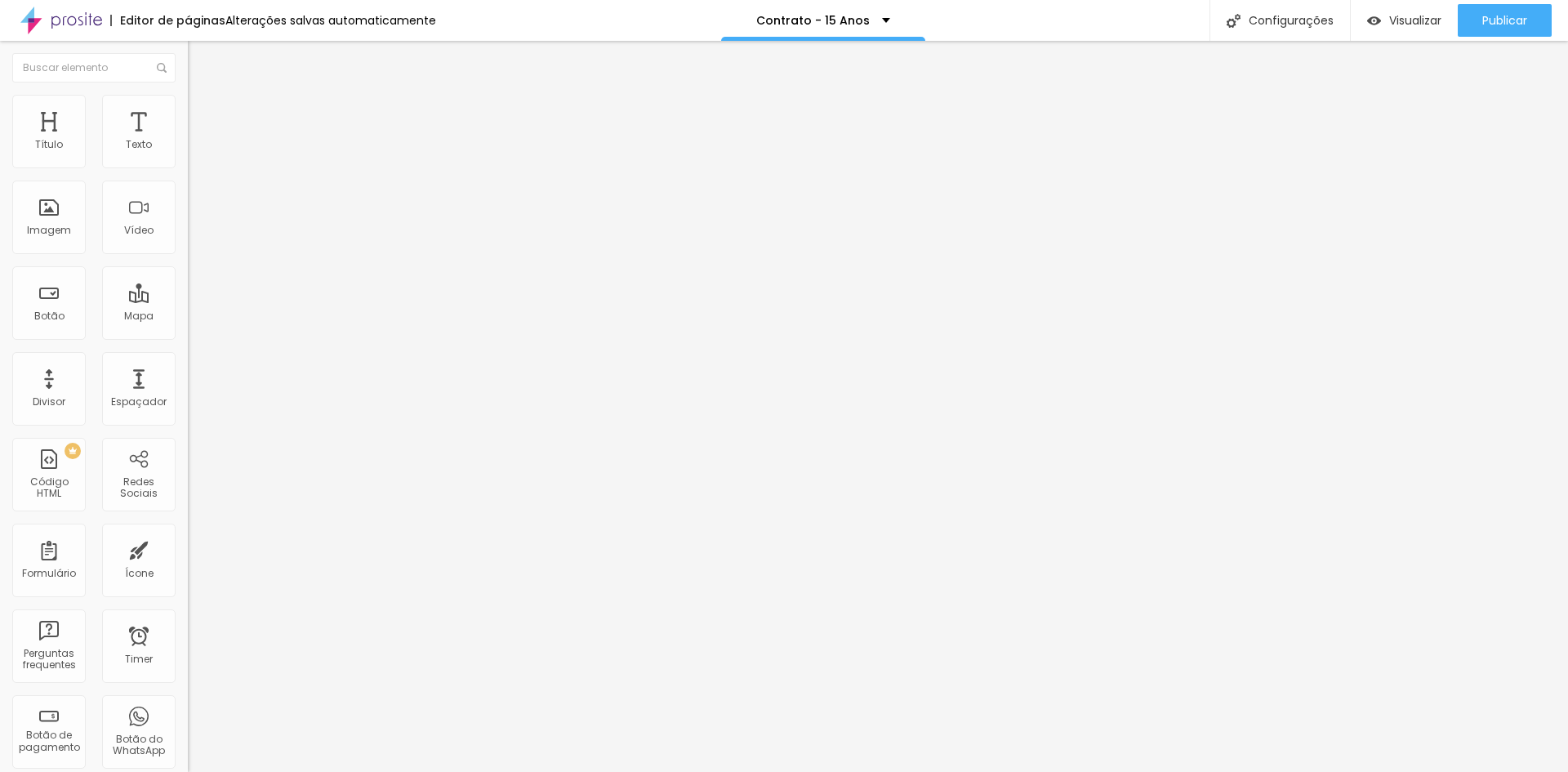
type input "Nome da Debutante"
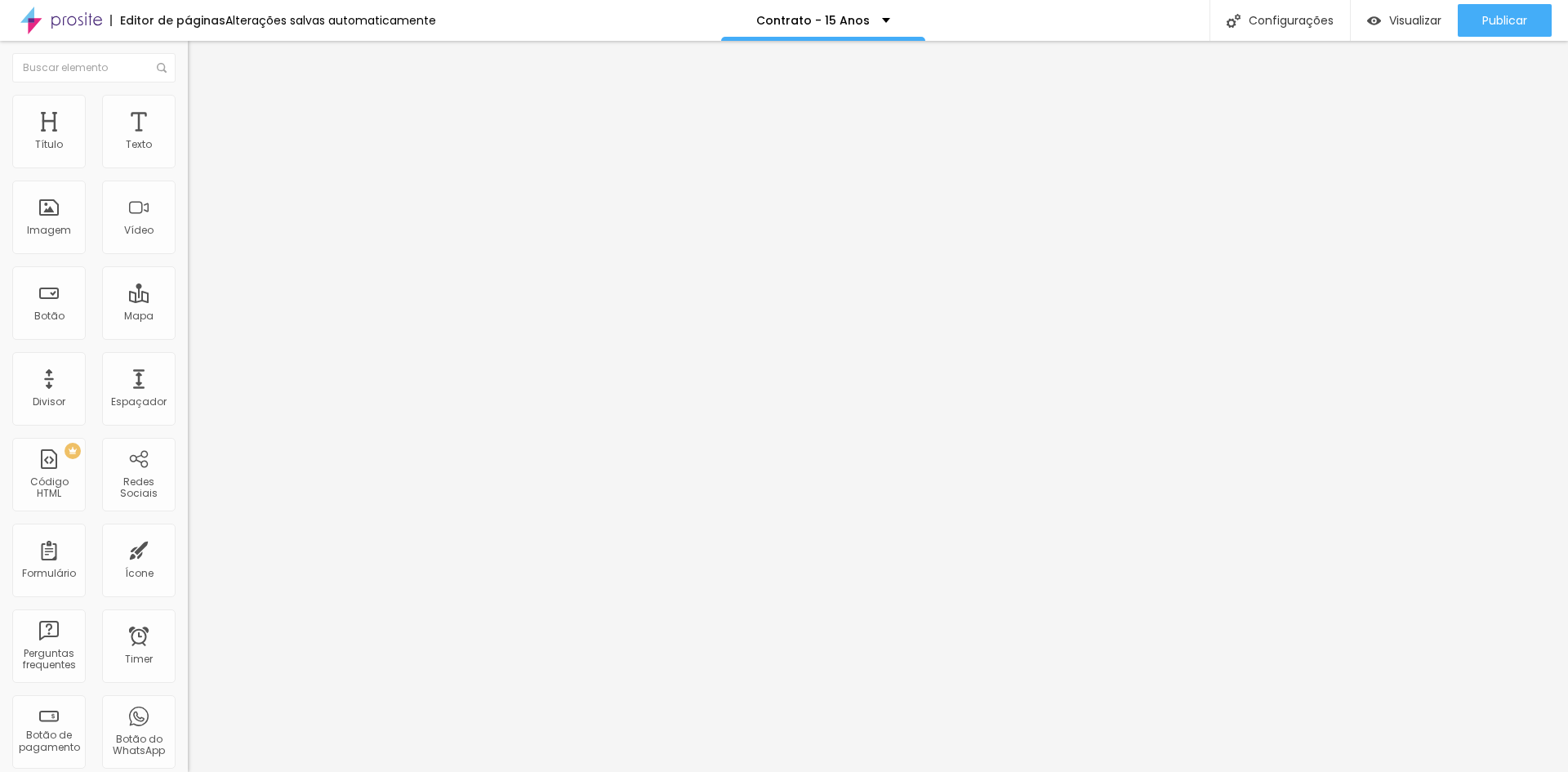
type input "Instagram da Debutante"
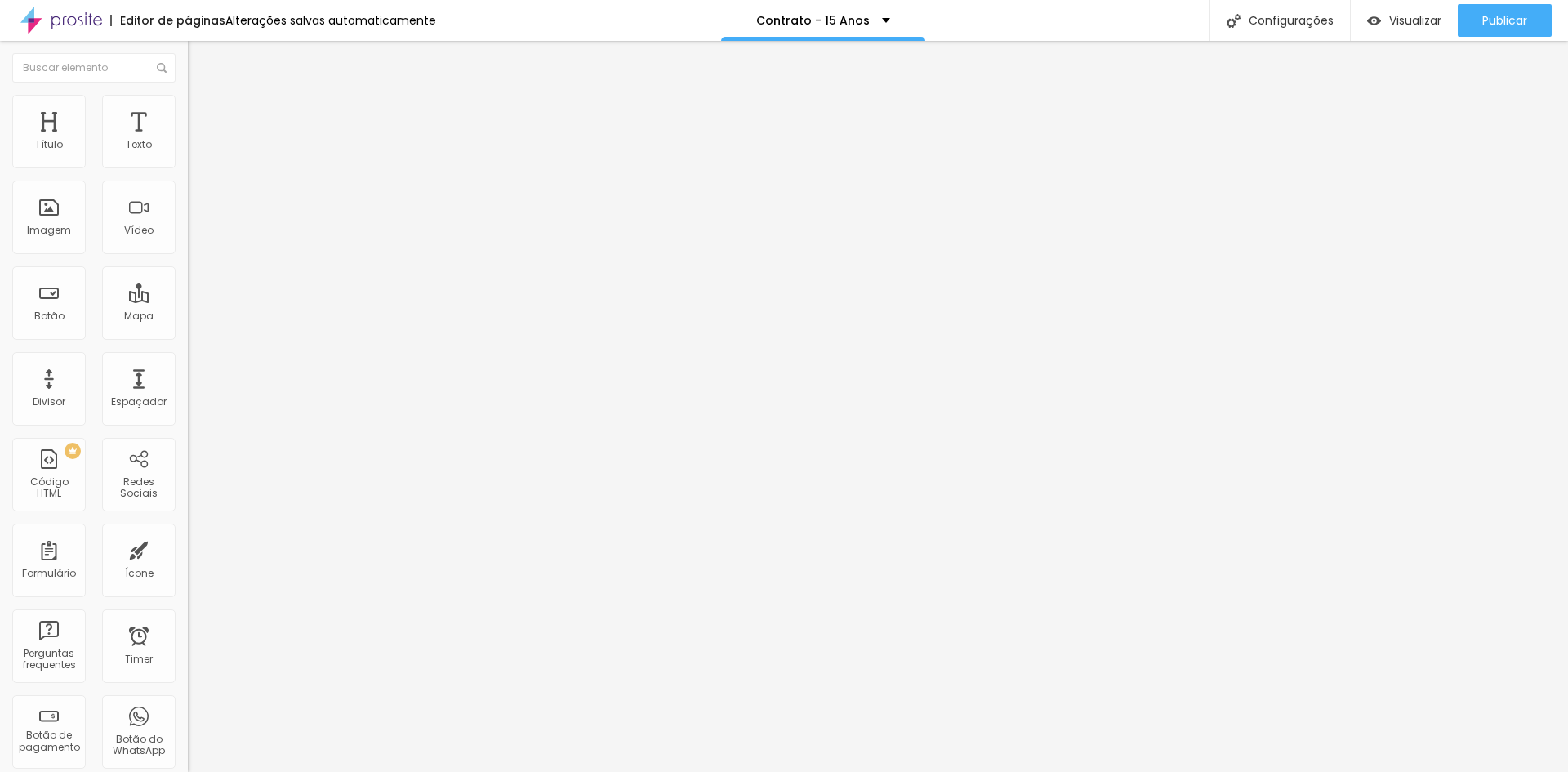
scroll to position [685, 0]
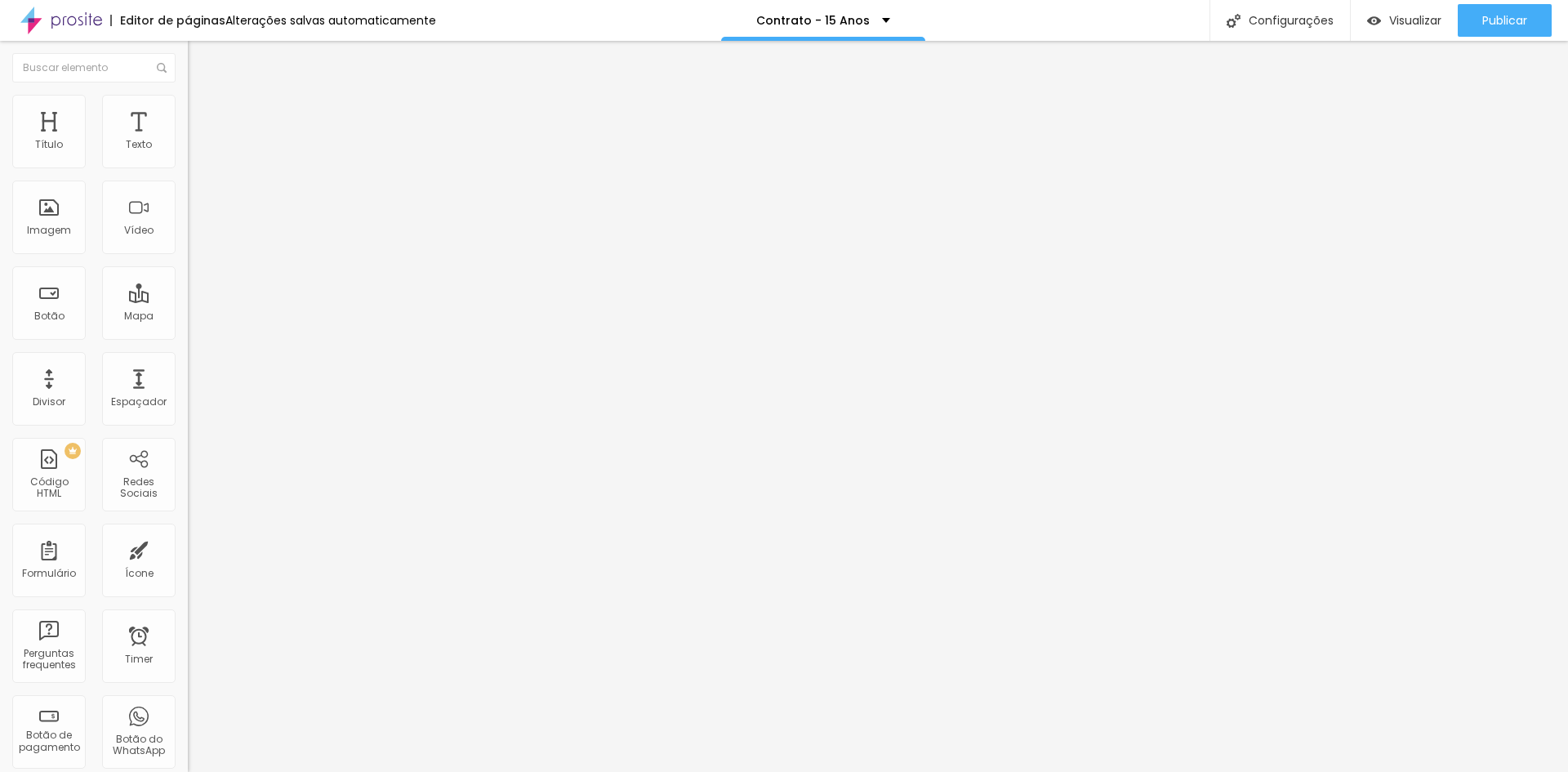
drag, startPoint x: 513, startPoint y: 501, endPoint x: 498, endPoint y: 362, distance: 139.8
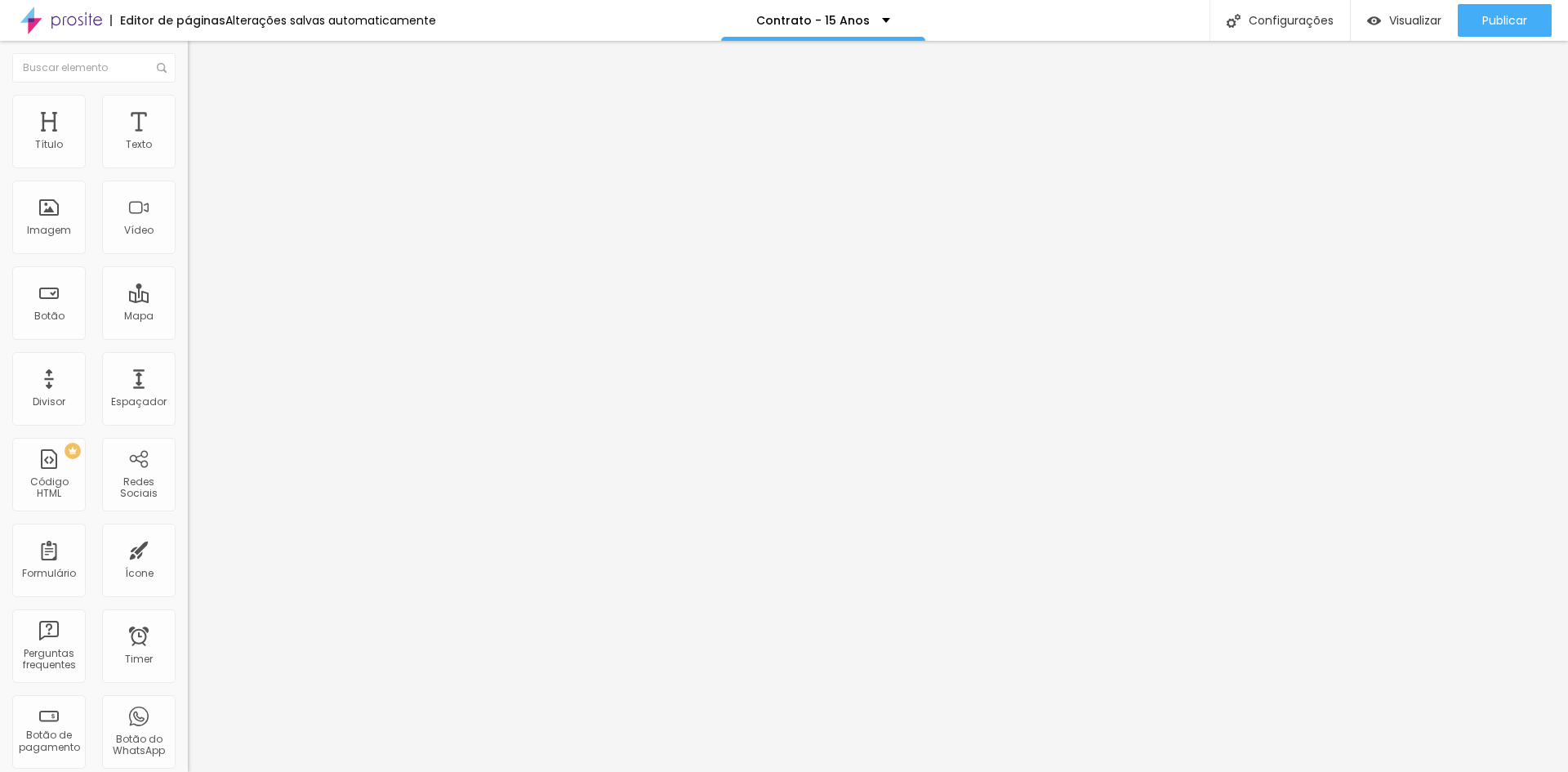
scroll to position [0, 78]
drag, startPoint x: 669, startPoint y: 434, endPoint x: 956, endPoint y: 429, distance: 287.0
type input "Data de nascimento da Debutante"
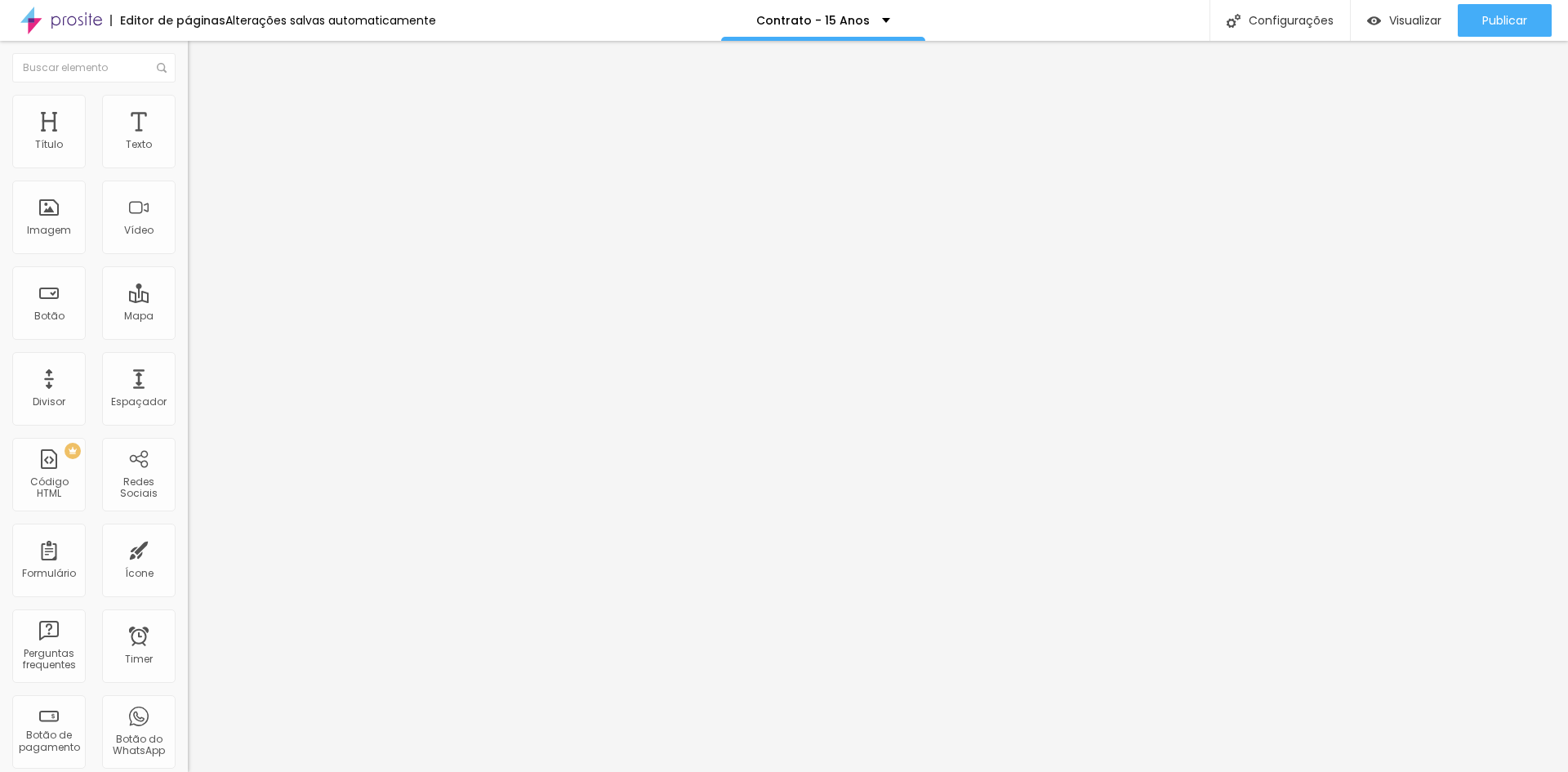
scroll to position [740, 0]
type input "Instagram da Debutante e dos Pais"
drag, startPoint x: 616, startPoint y: 486, endPoint x: 58, endPoint y: 472, distance: 558.2
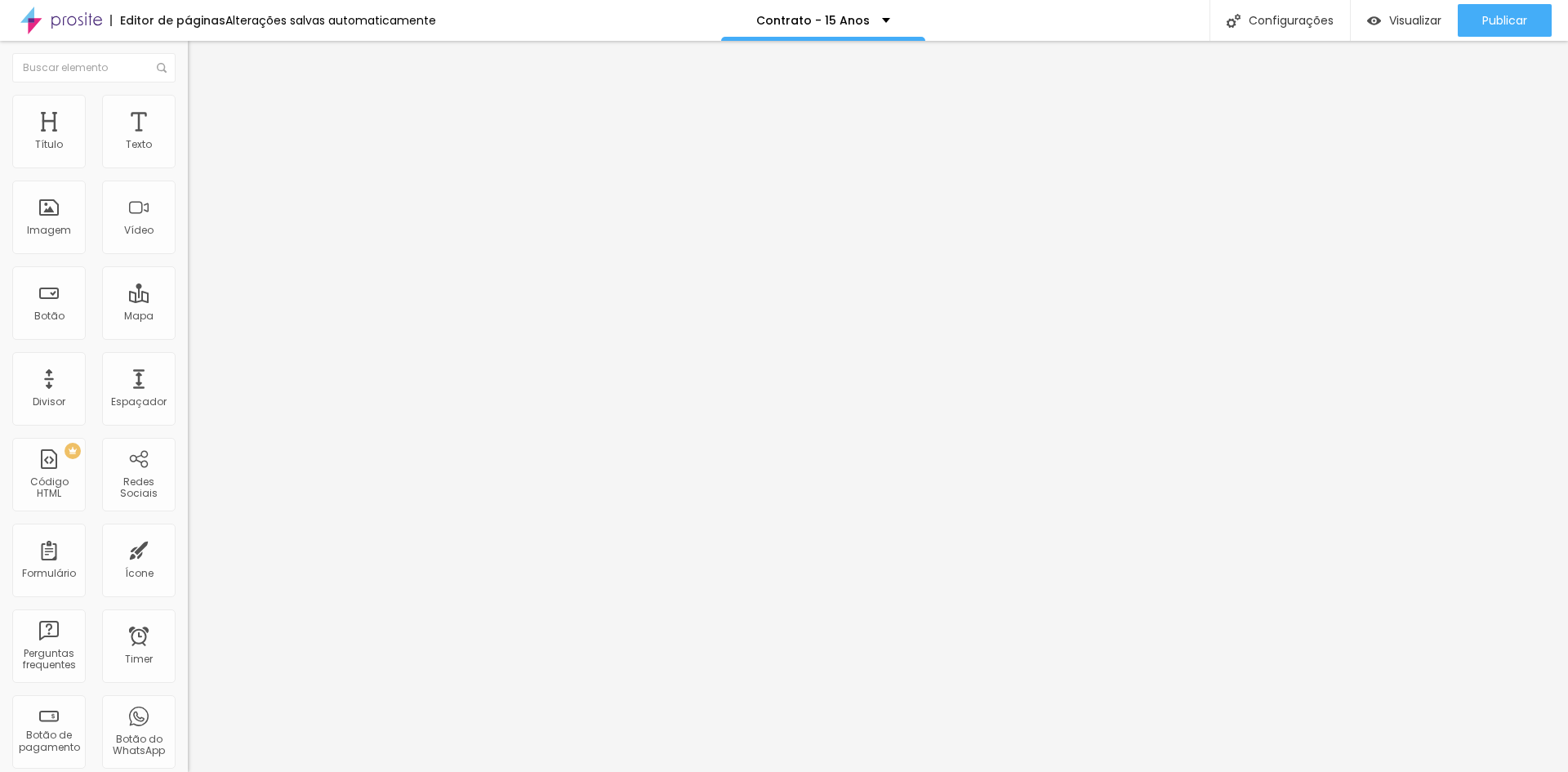
type input "Nome dos Pais"
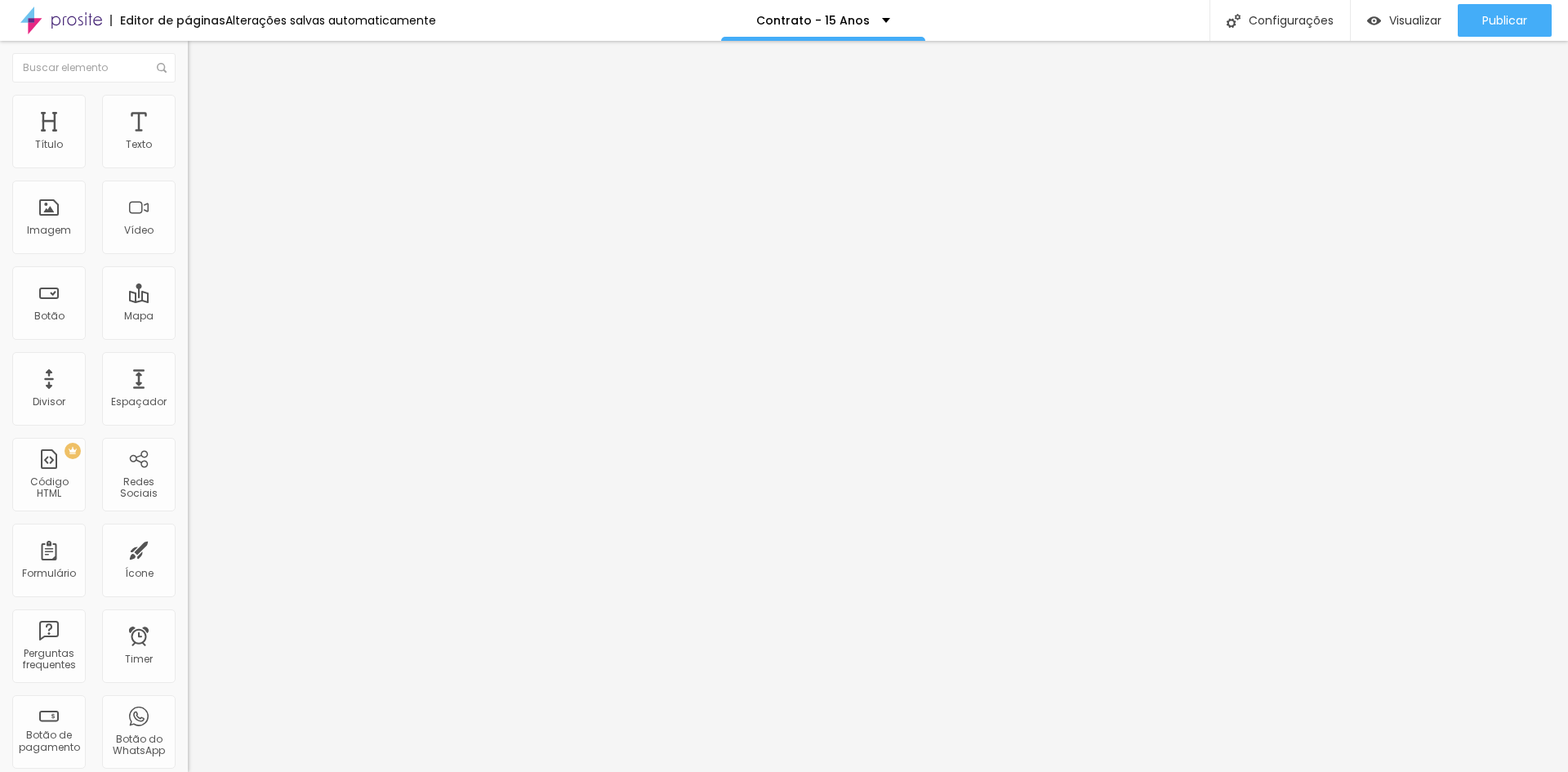
type input "Data de realização do evento dos 15 anos"
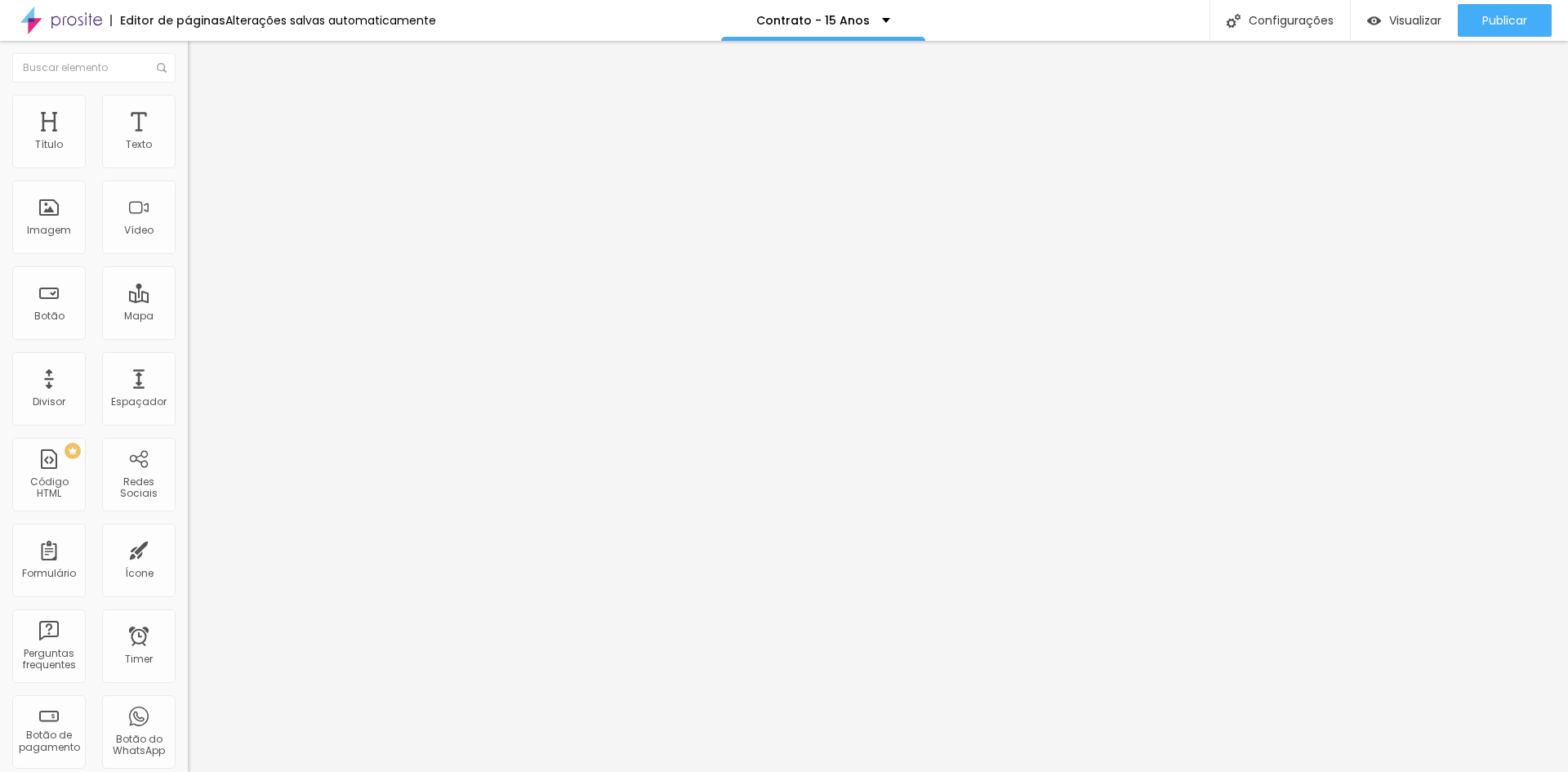
type input "Data de realização do evento dos 15 anos"
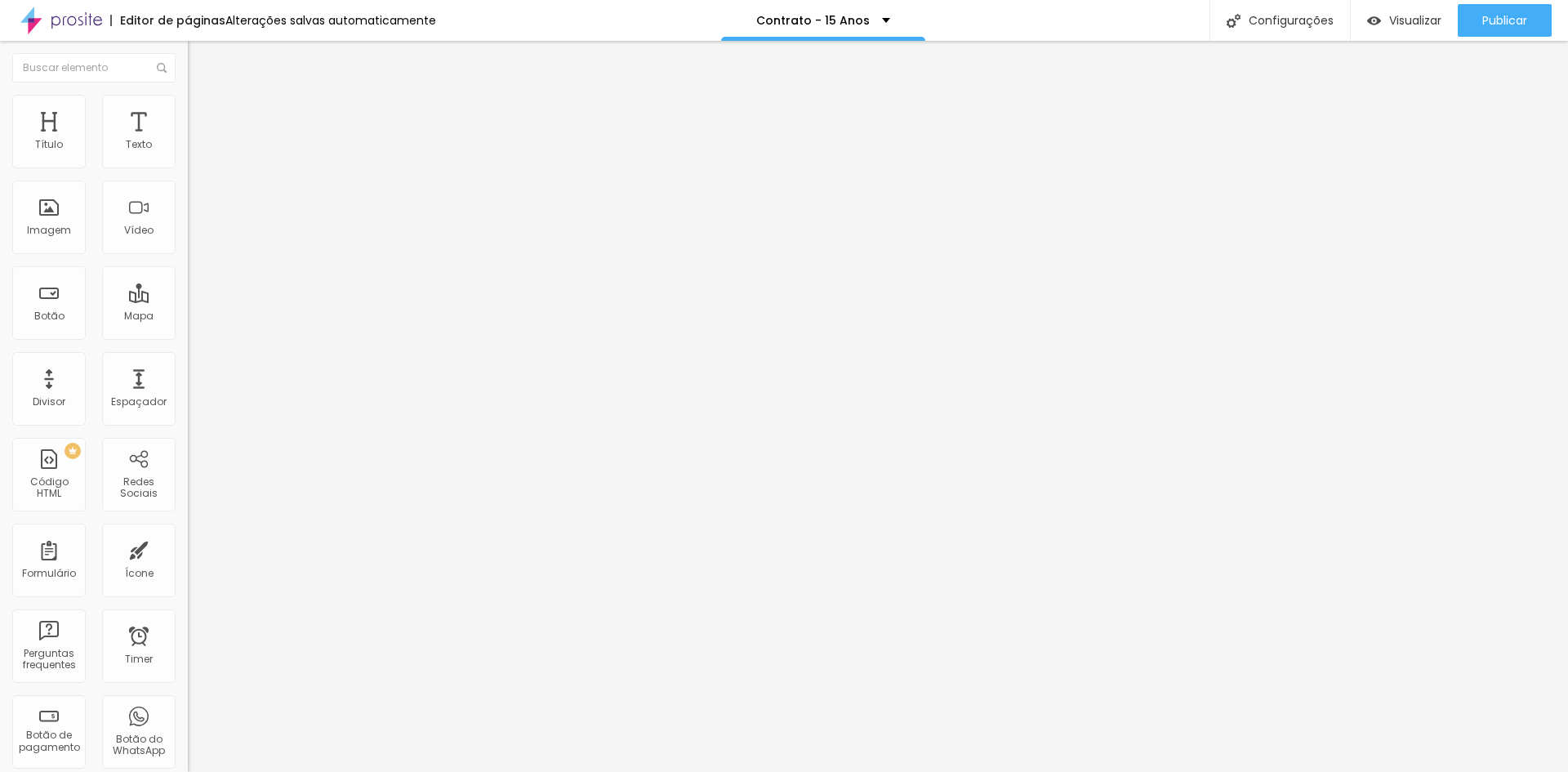
scroll to position [850, 0]
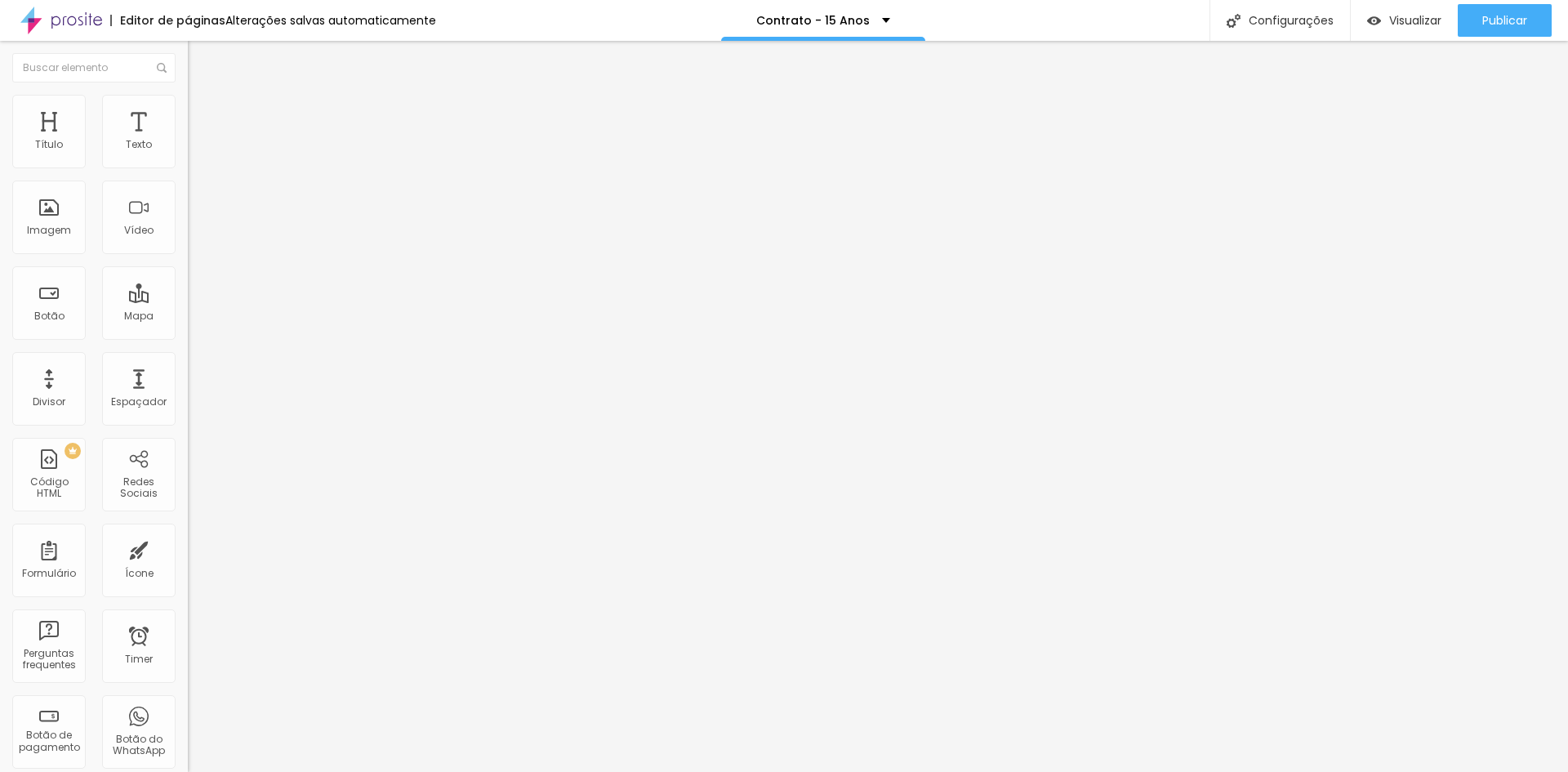
type input "Local da recepção dos convidados"
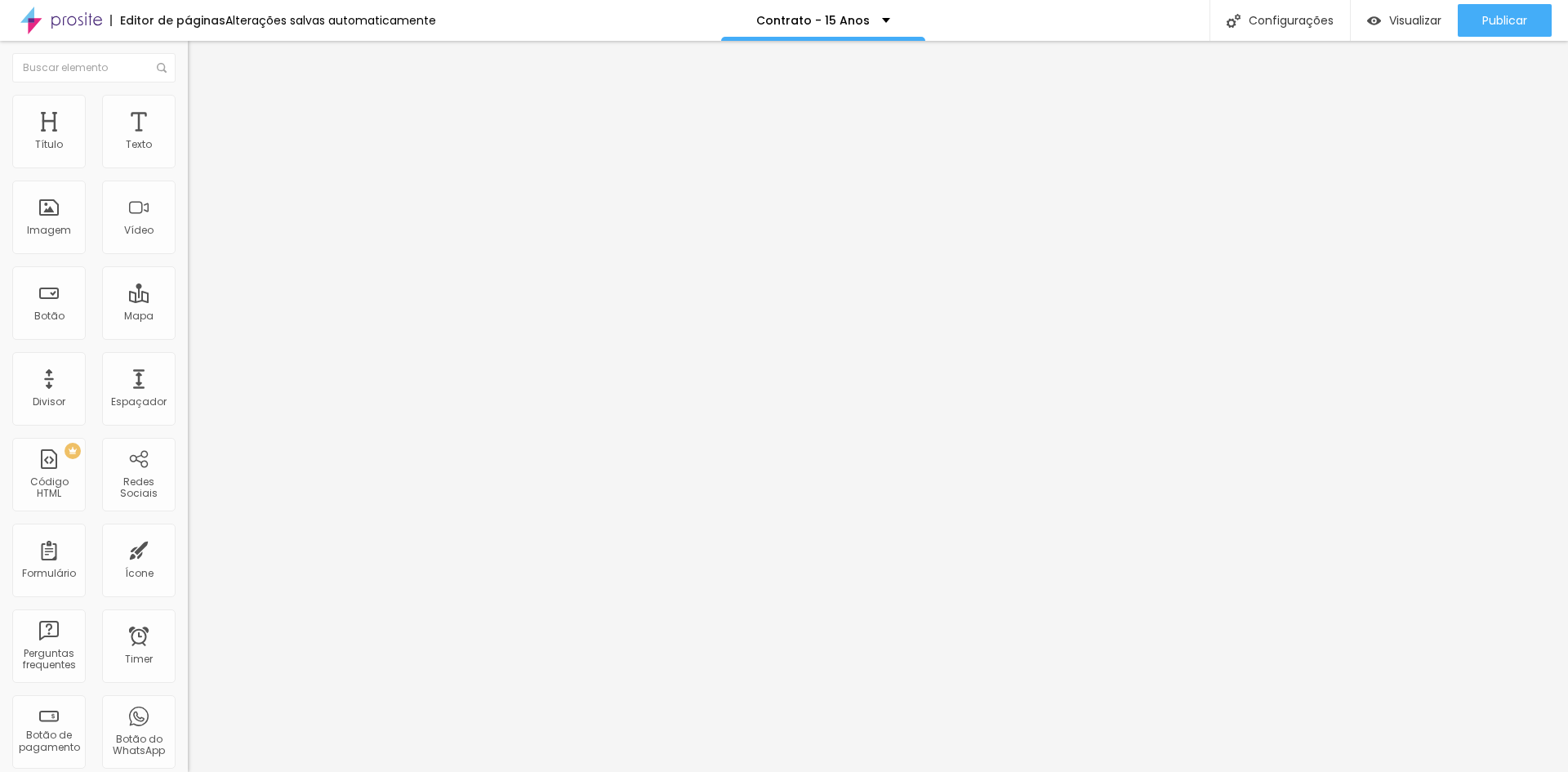
type input "Horário da recepção dos convidados"
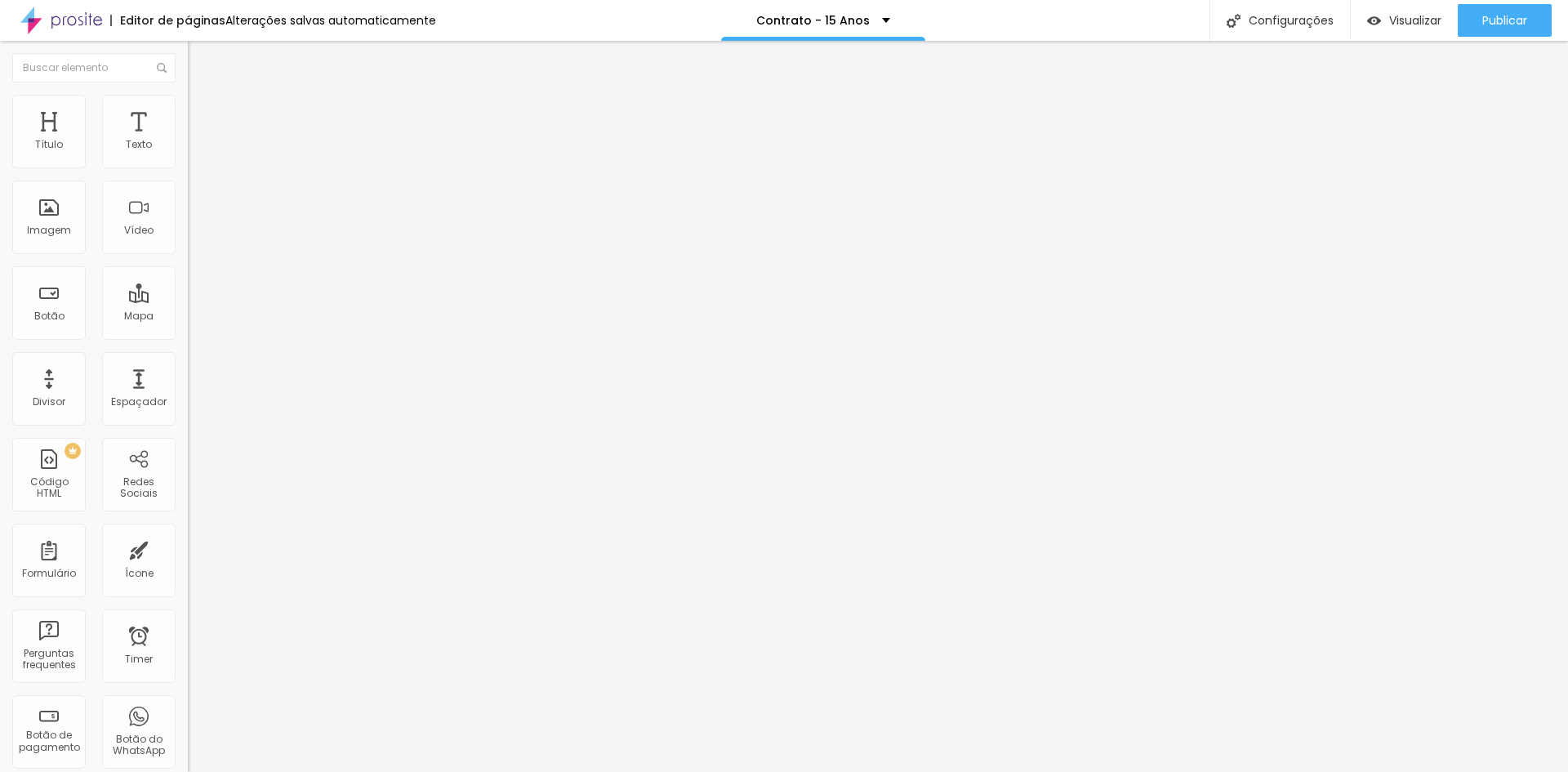
drag, startPoint x: 644, startPoint y: 494, endPoint x: 342, endPoint y: 493, distance: 302.0
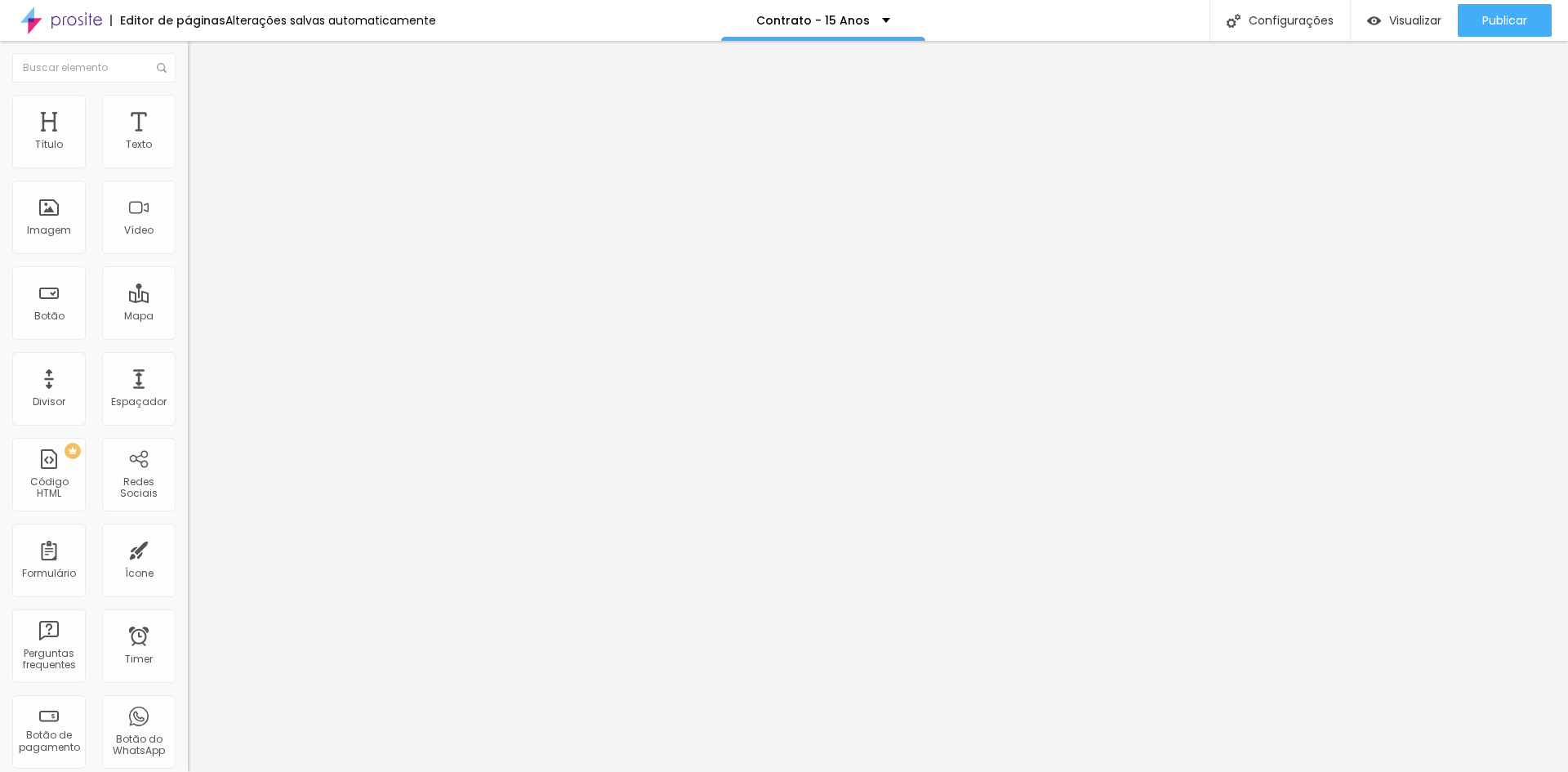
type input "Caso deseje fotos de making of no salão, informar local e horário"
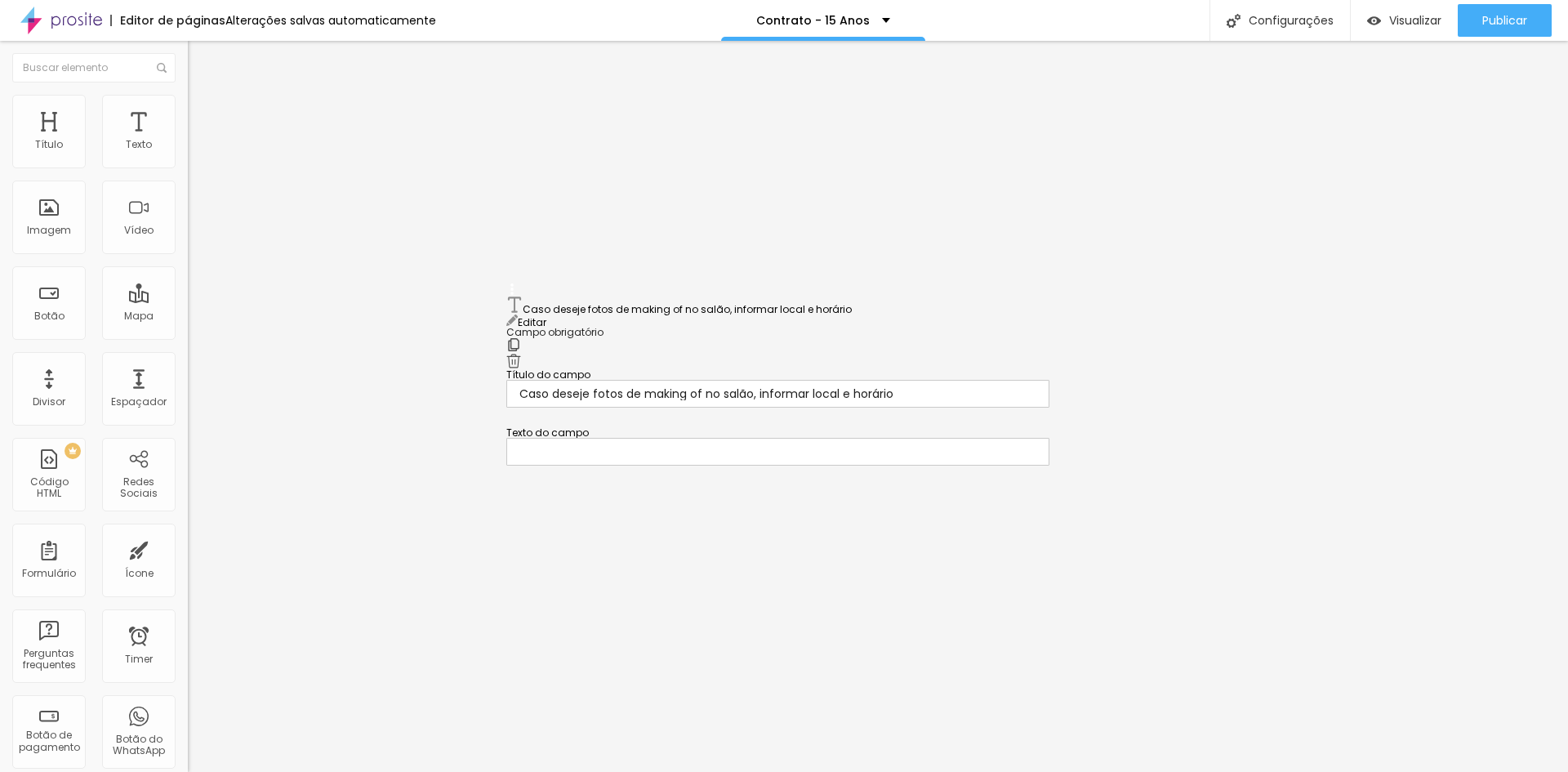
drag, startPoint x: 514, startPoint y: 424, endPoint x: 511, endPoint y: 304, distance: 120.0
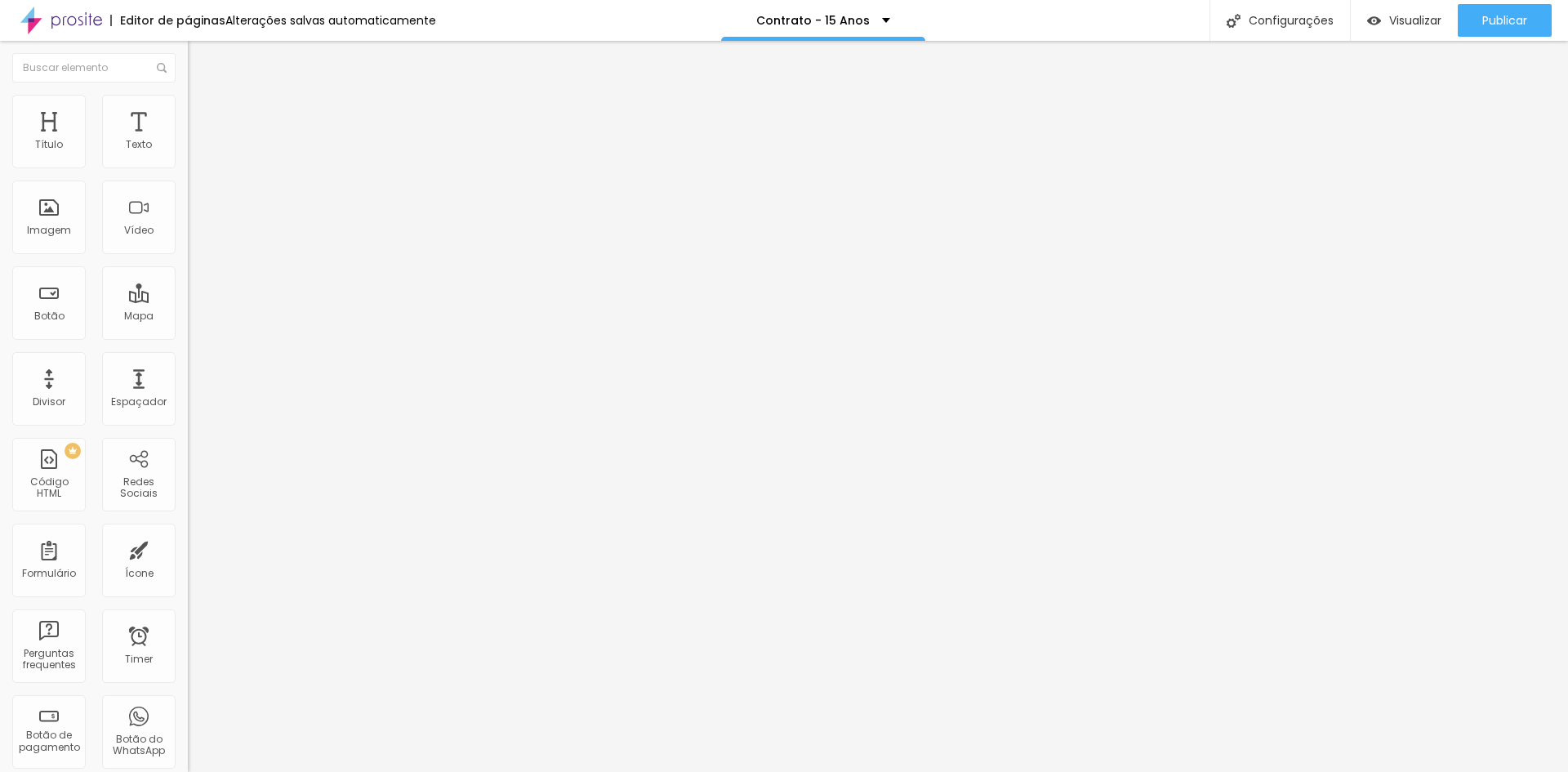
type input "Pacote"
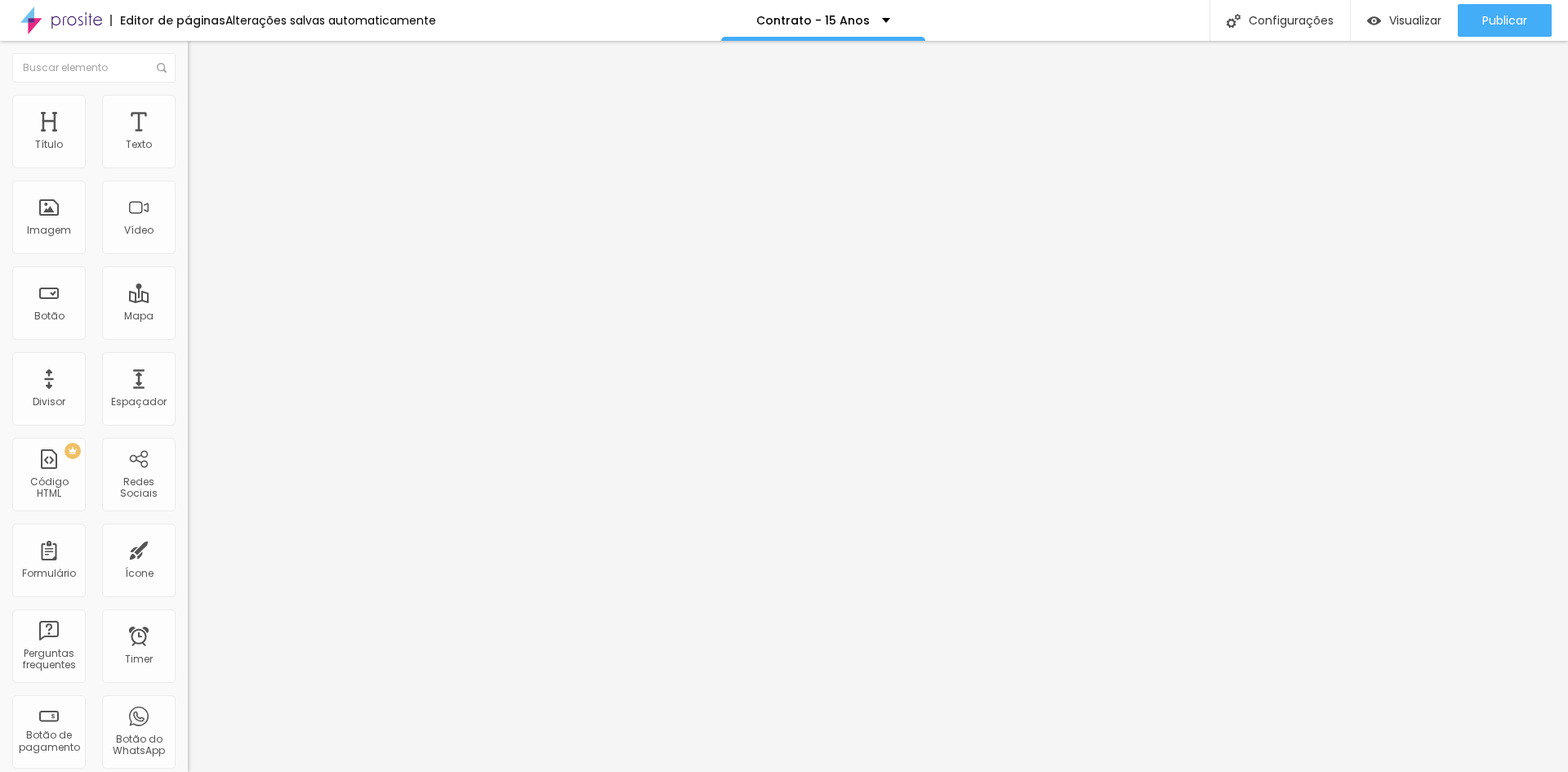
paste input "Fotolivro + Estojo + Digital"
type input "Fotolivro + Estojo + Digital"
paste input "Fotolivro + Estojo + Digital"
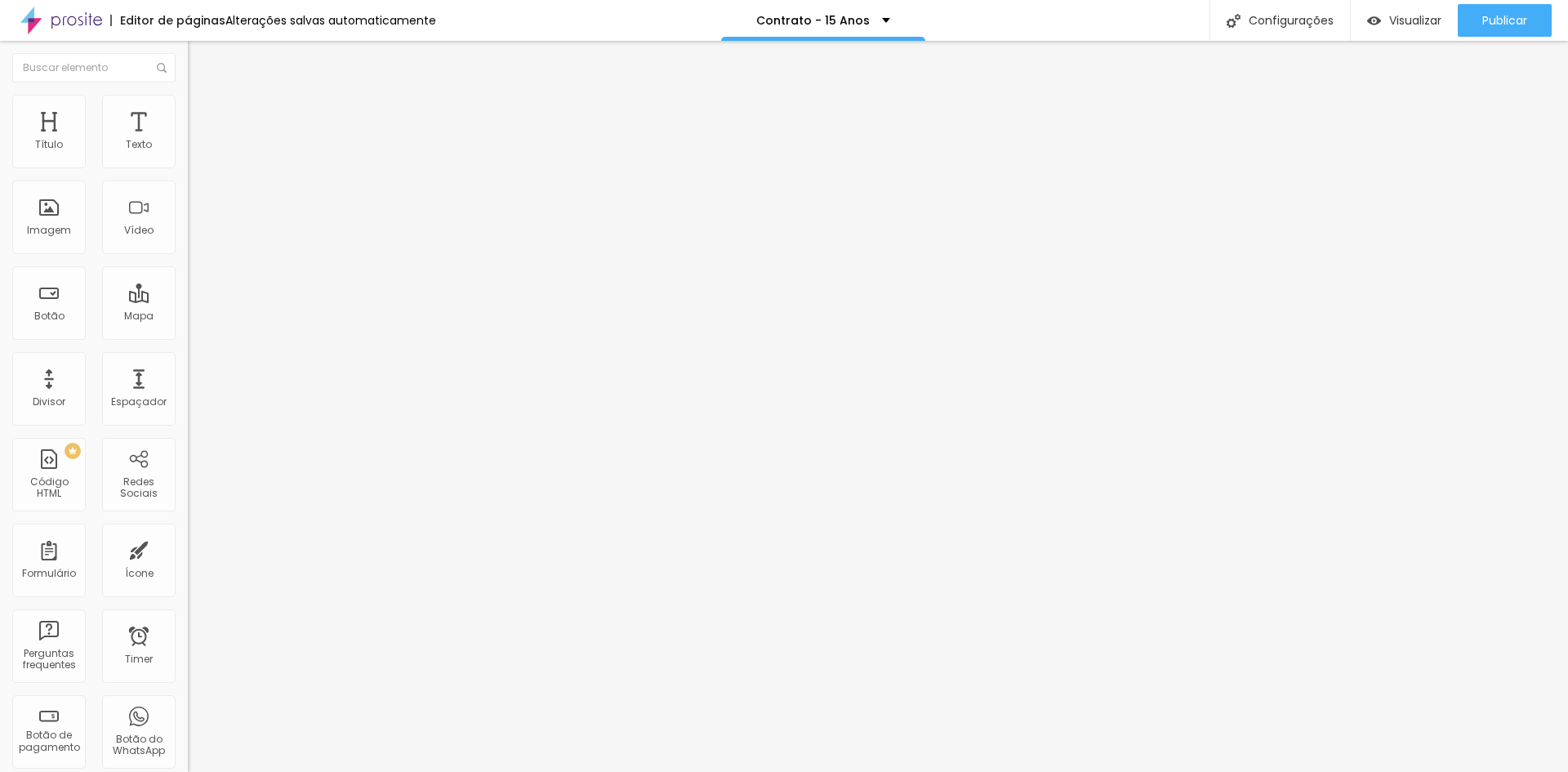
drag, startPoint x: 639, startPoint y: 601, endPoint x: 667, endPoint y: 601, distance: 28.0
type input "Fotolivro + Digital"
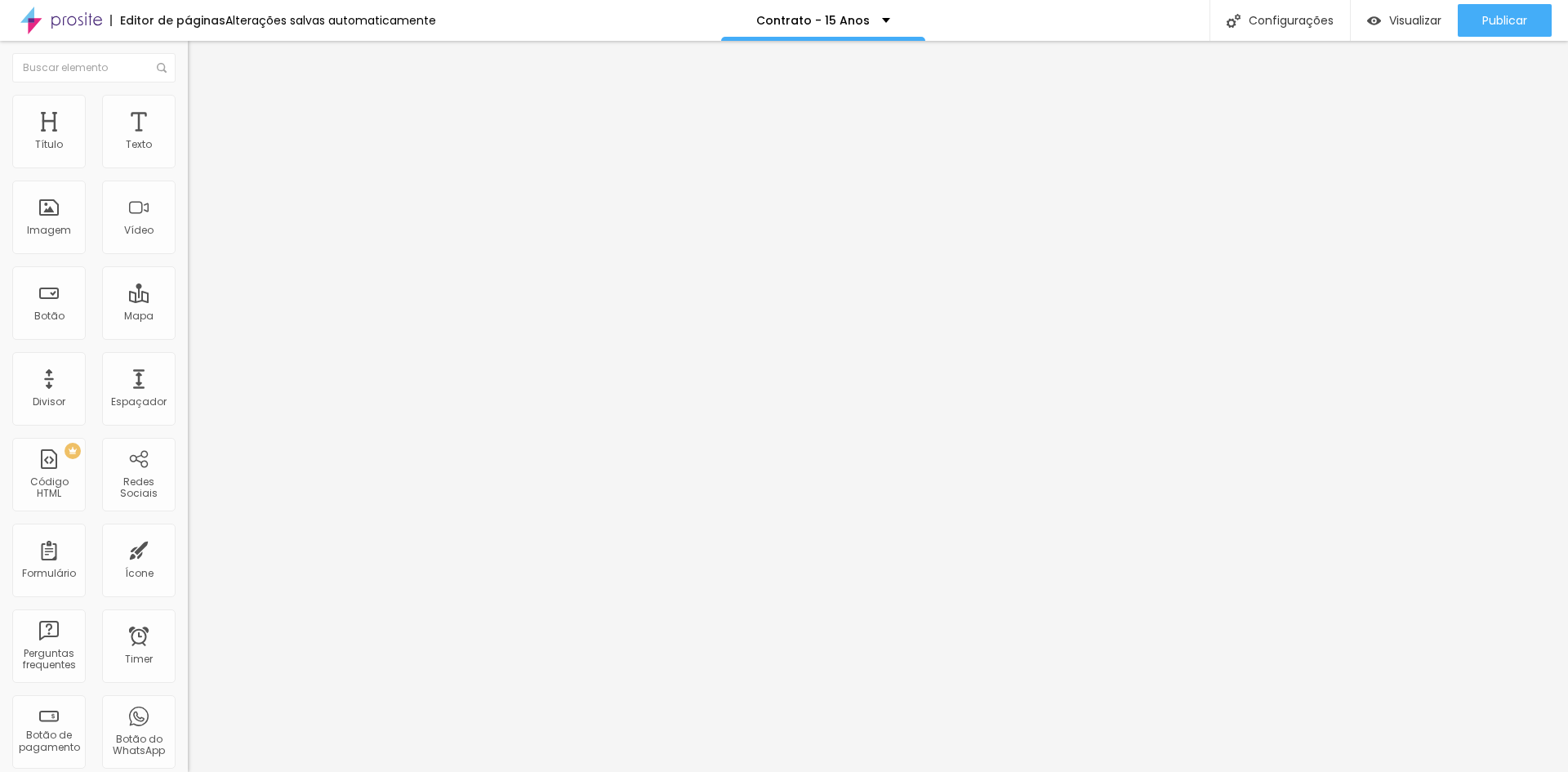
paste input "Fotolivro + Estojo + Digital"
drag, startPoint x: 669, startPoint y: 638, endPoint x: 451, endPoint y: 616, distance: 219.1
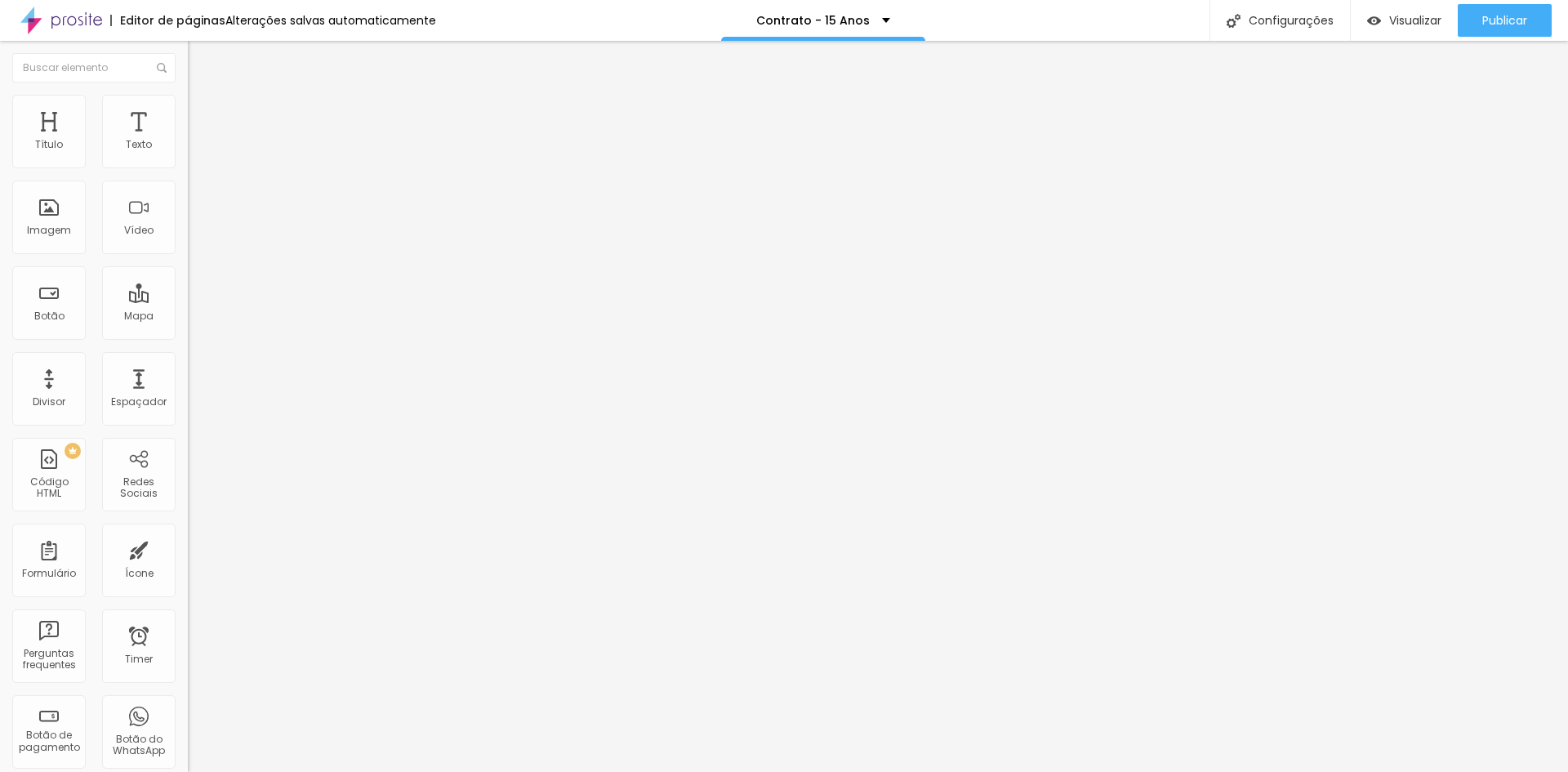
type input "Digital"
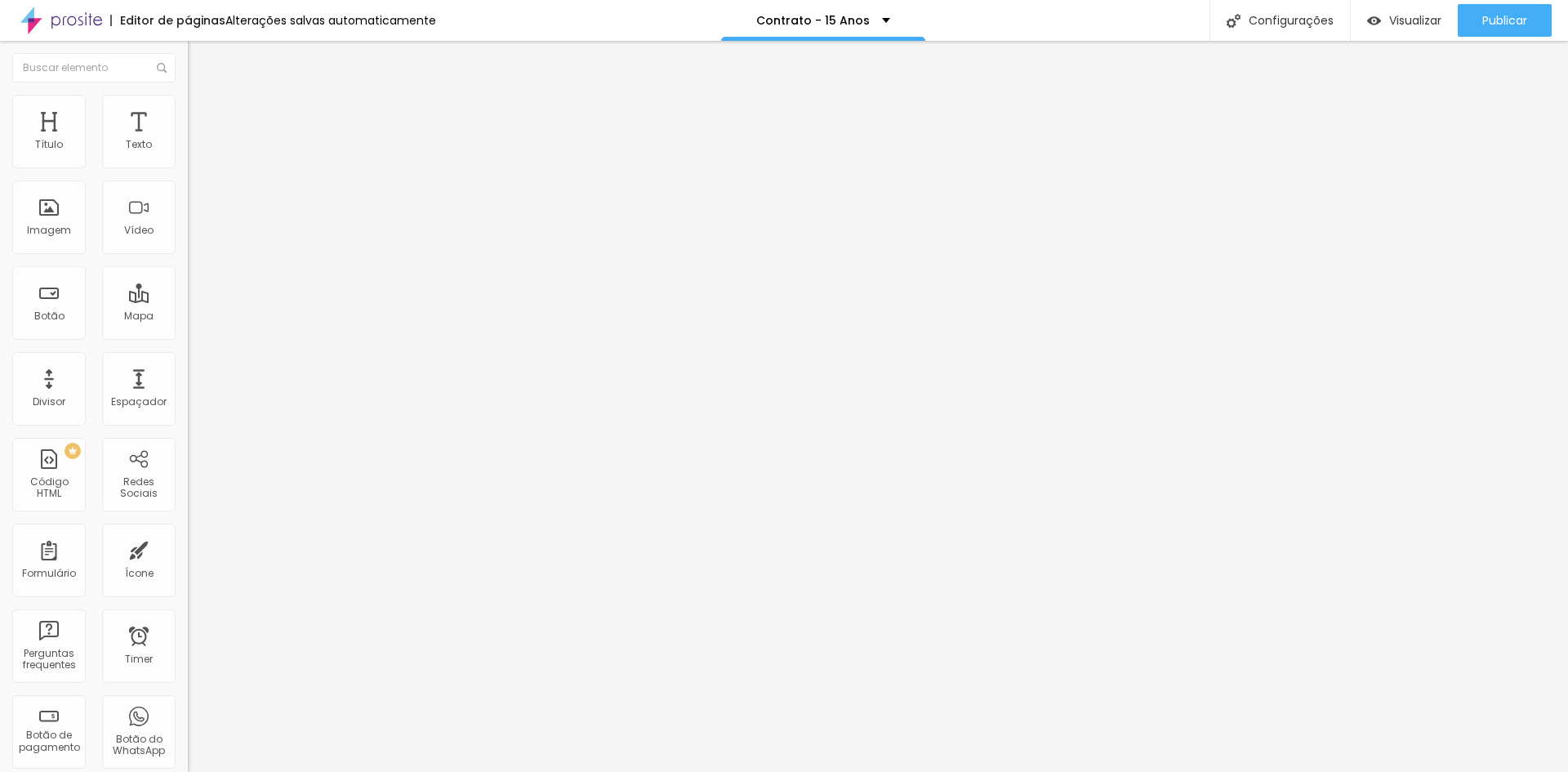
type input "Forma de pagamento"
paste input "A vista - Valor total antecipado via PIX"
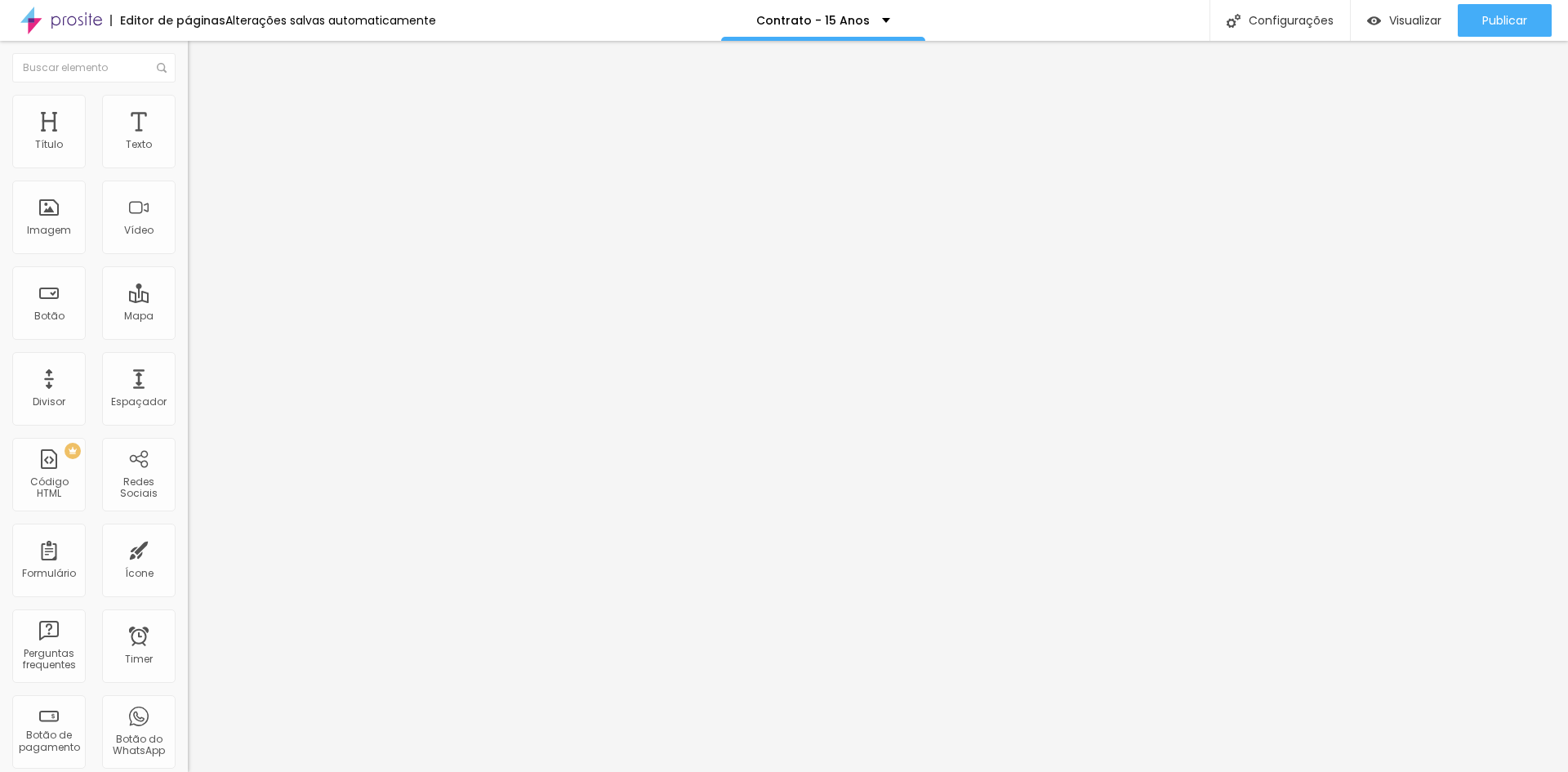
type input "A vista - Valor total antecipado via PIX"
paste input "A vista - Reserva de data + restante até 30 dias antes do evento."
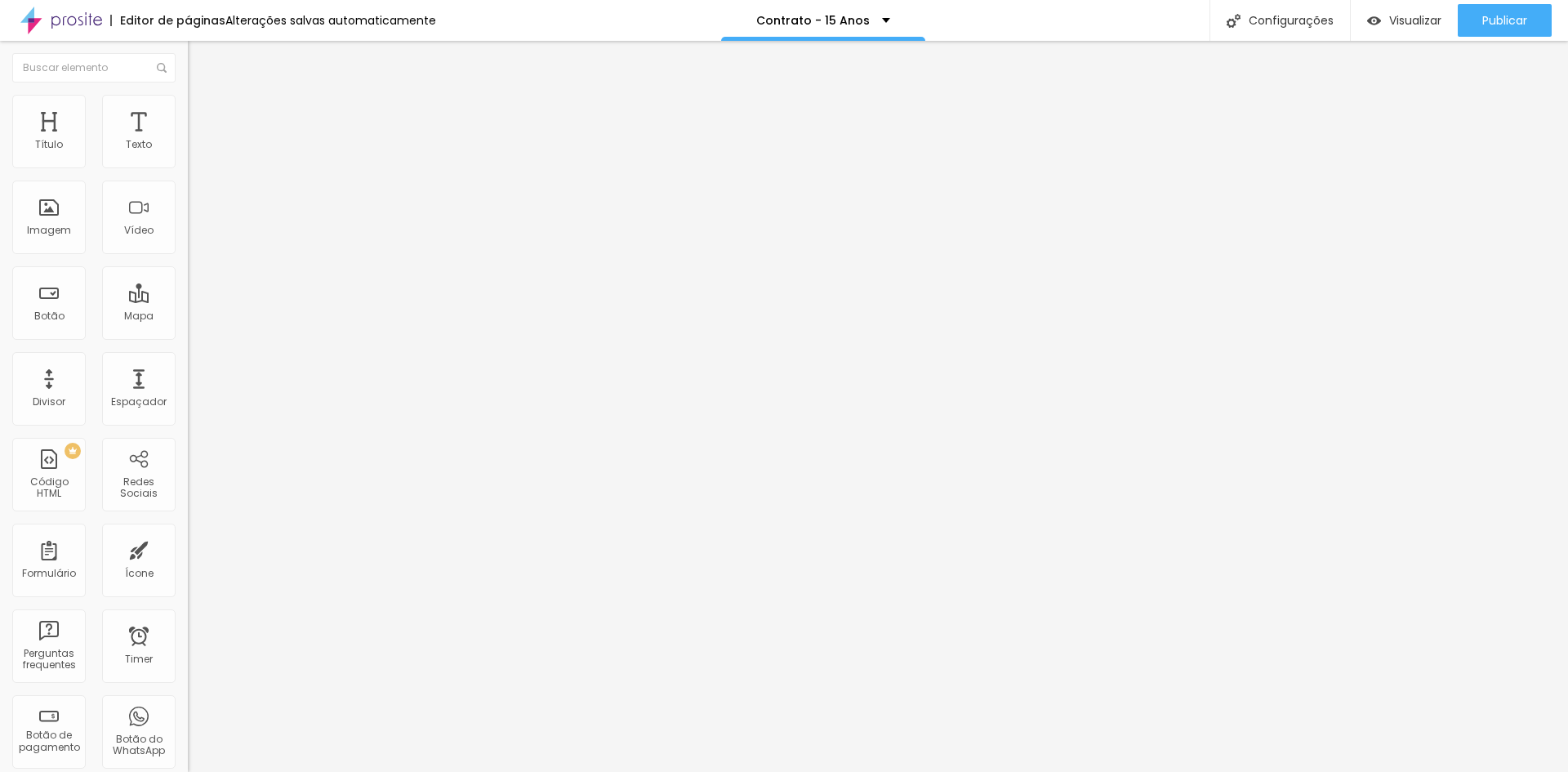
type input "A vista - Reserva de data + restante até 30 dias antes do evento."
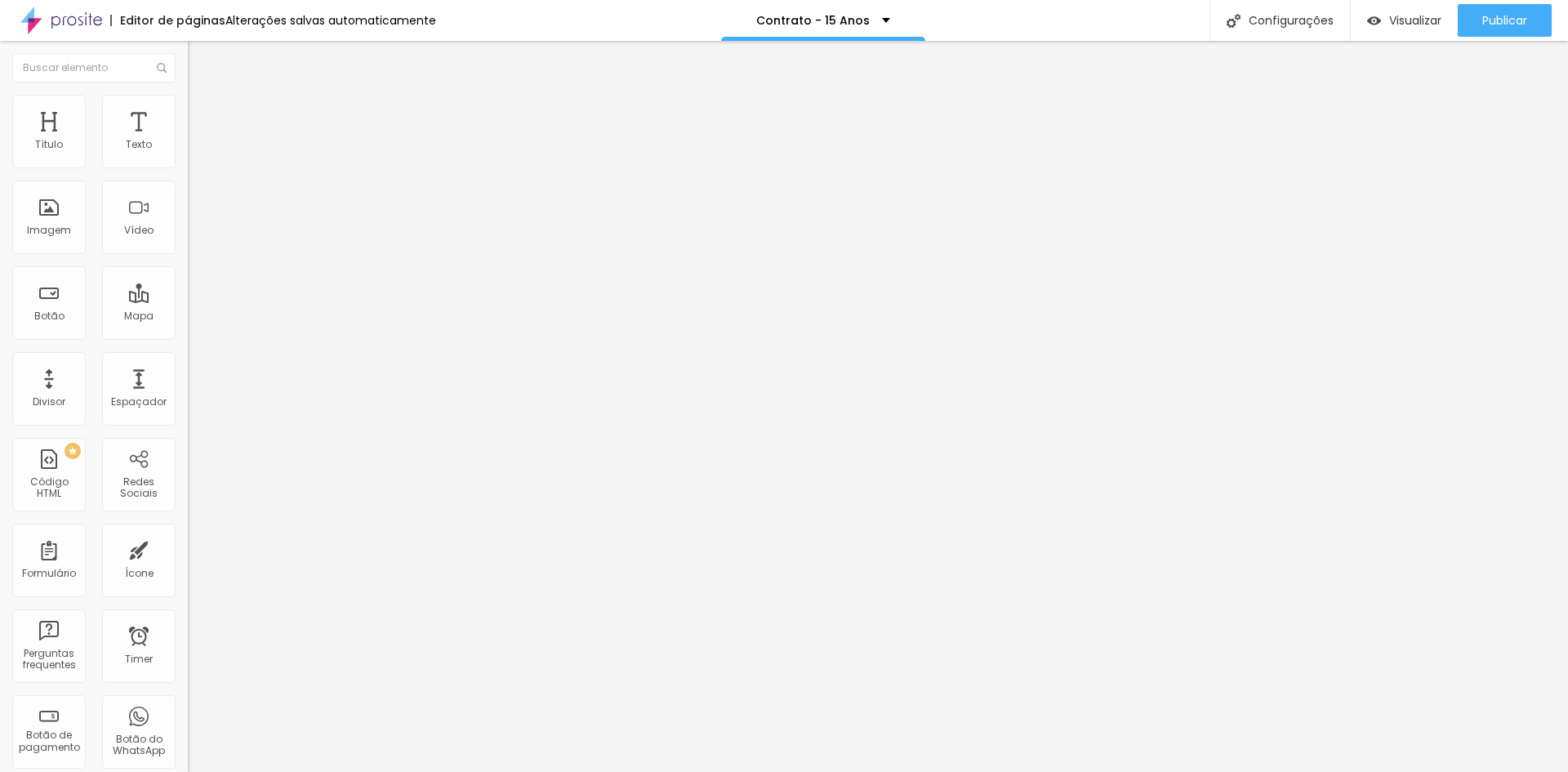
paste input "Parcelado no Cartão de crédito"
type input "Parcelado no Cartão de crédito"
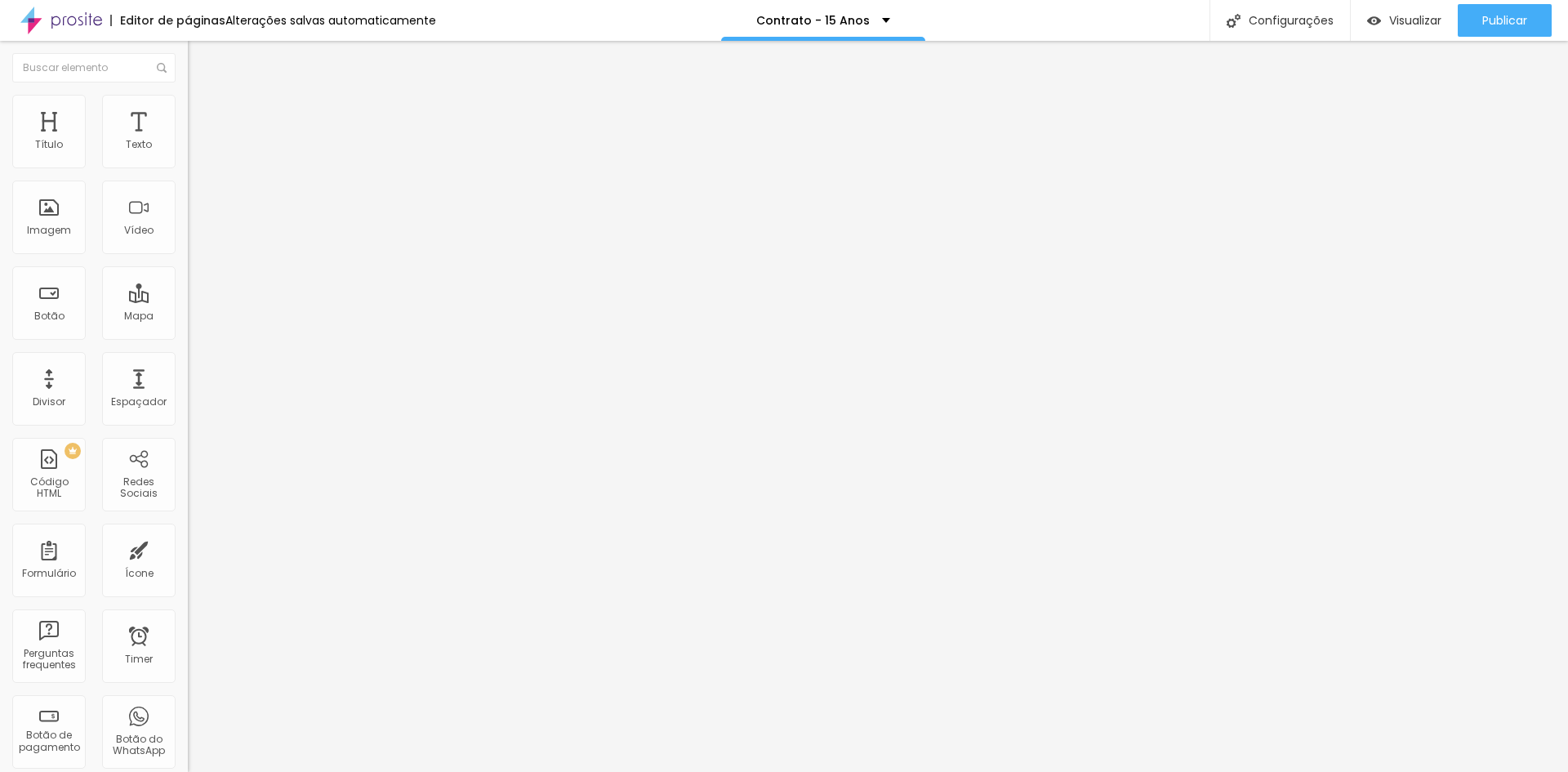
type textarea "Mensagem enviada com sucesso! Dúvidas? WhatsApp (54) 9.9654-0582"
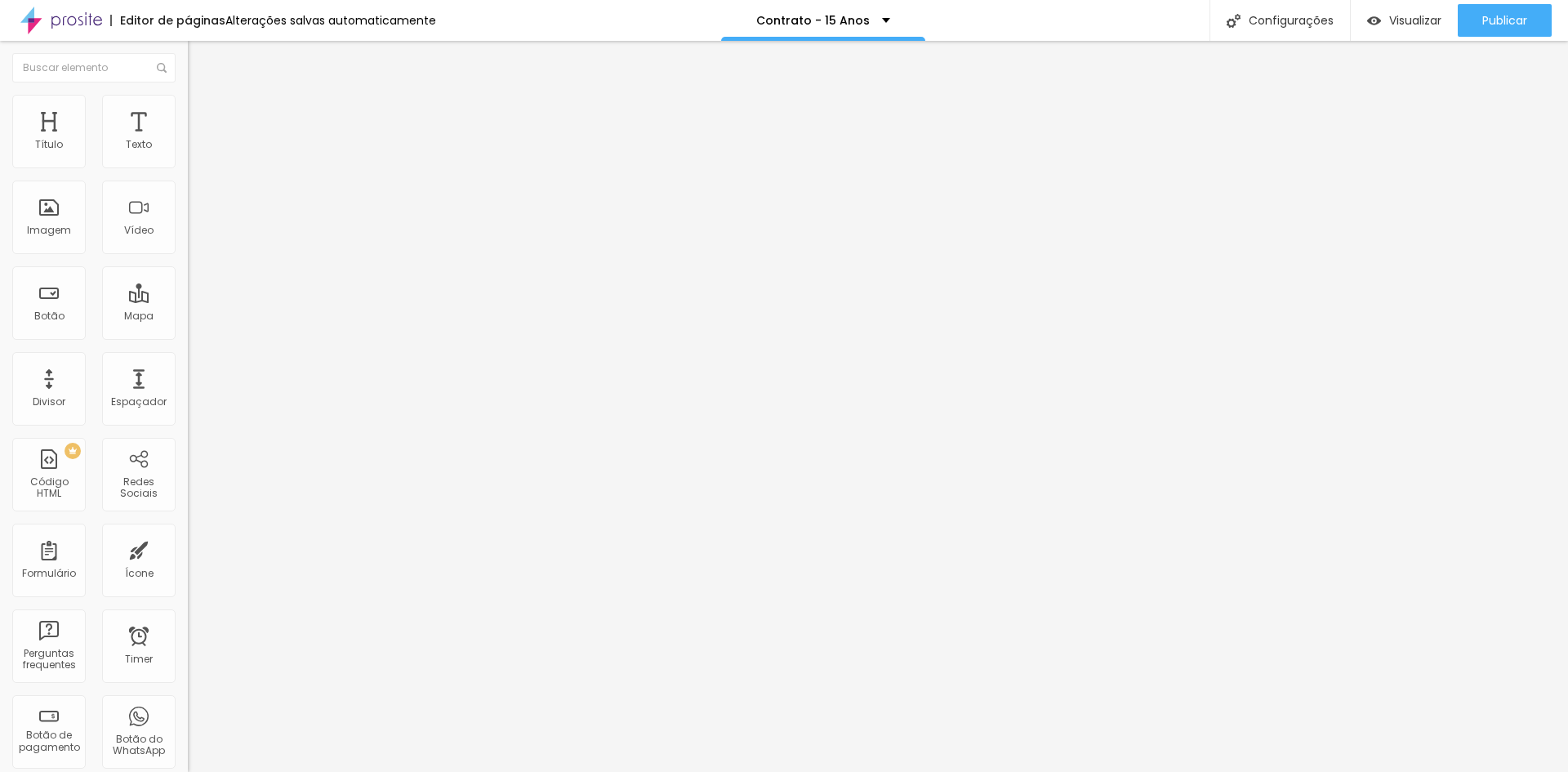
click at [1500, 17] on span "Publicar" at bounding box center [1505, 21] width 45 height 13
click at [188, 165] on img at bounding box center [193, 170] width 10 height 10
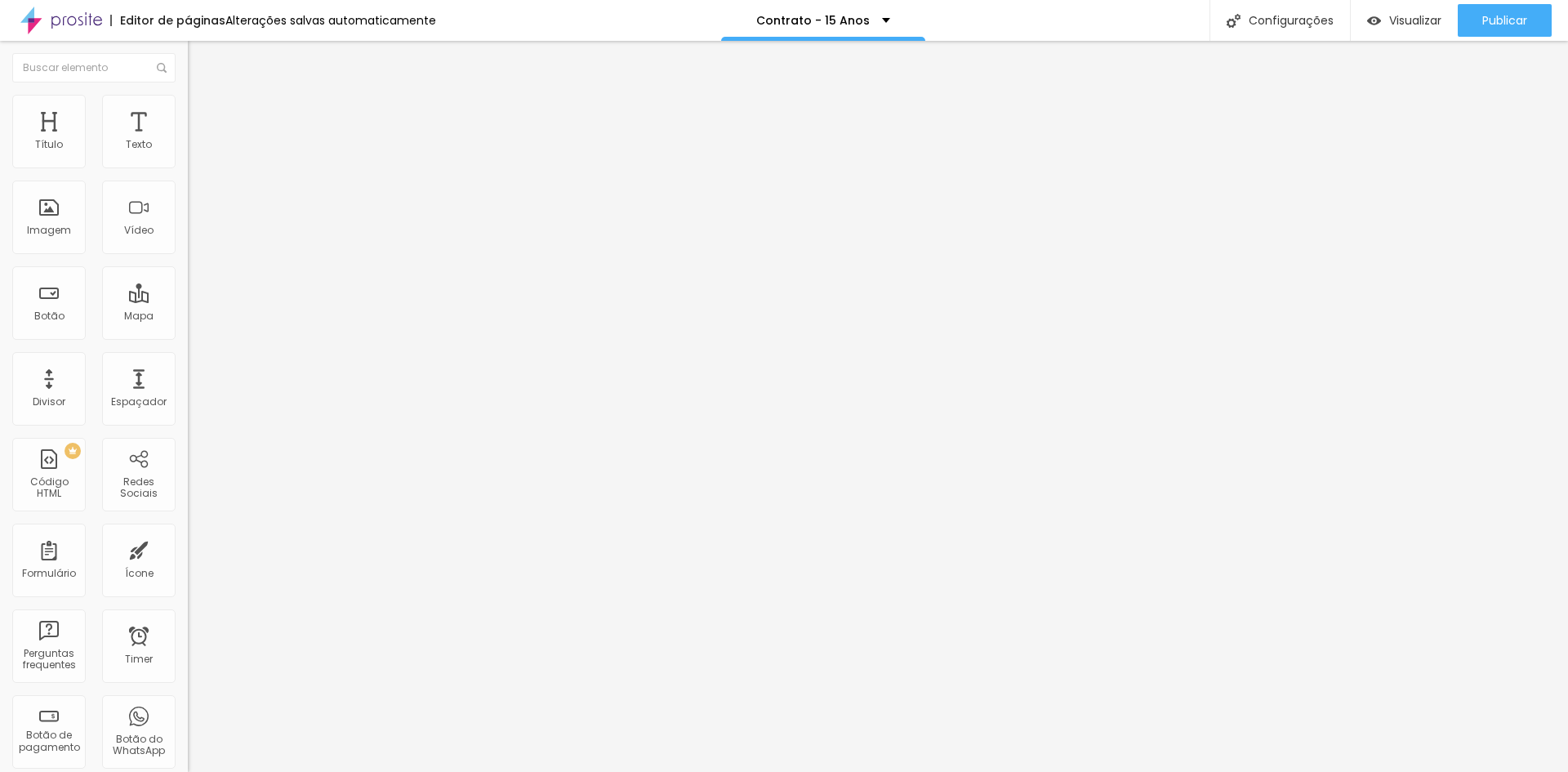
click at [1482, 25] on span "Publicar" at bounding box center [1505, 21] width 45 height 13
click at [188, 154] on span "Titulo 2" at bounding box center [214, 144] width 53 height 20
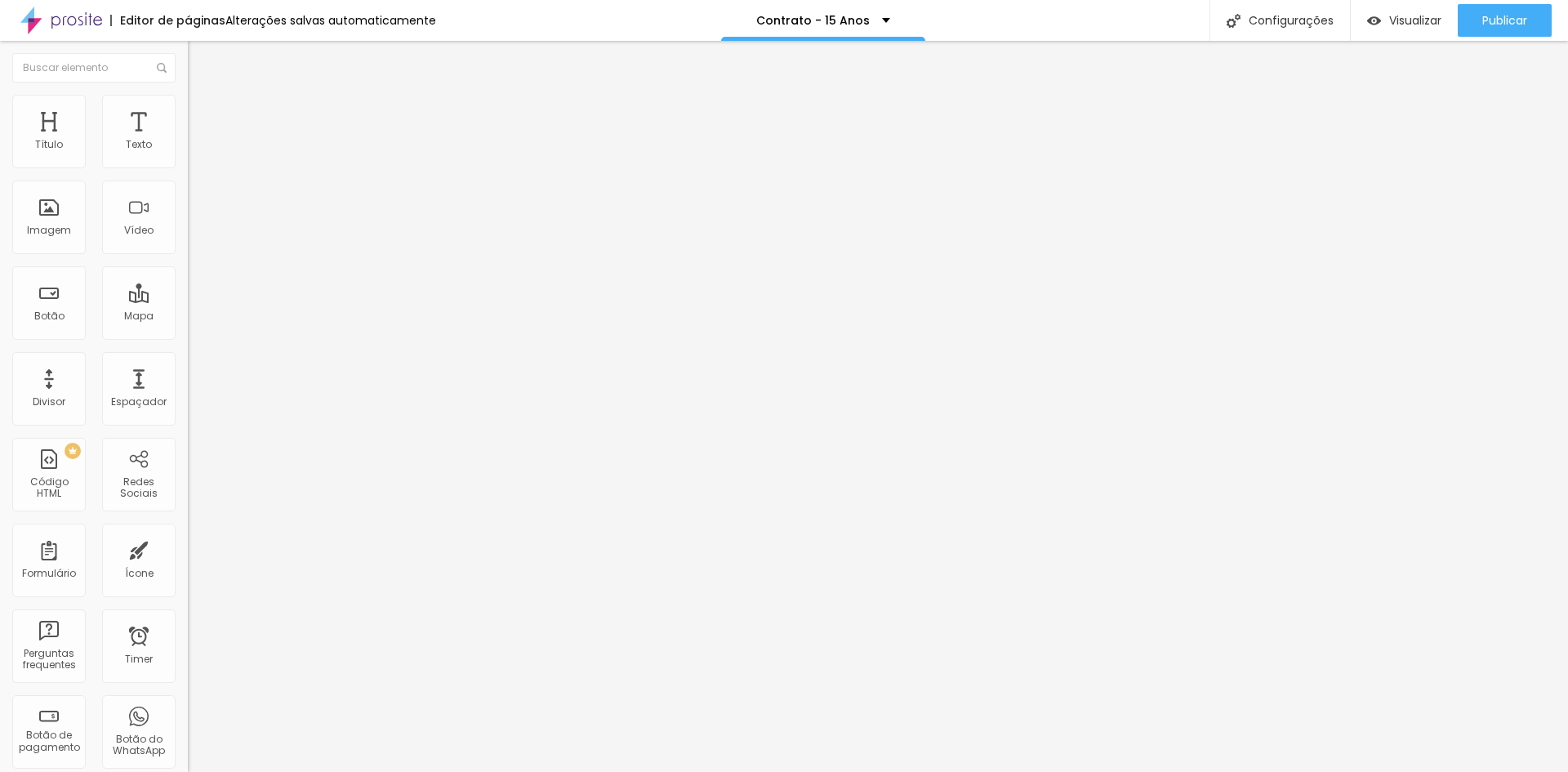
click at [188, 140] on span "Titulo 1" at bounding box center [214, 128] width 53 height 23
click at [1473, 15] on button "Publicar" at bounding box center [1505, 20] width 94 height 33
click at [188, 165] on div "Form" at bounding box center [281, 151] width 188 height 28
click at [1494, 27] on span "Publicar" at bounding box center [1505, 21] width 45 height 13
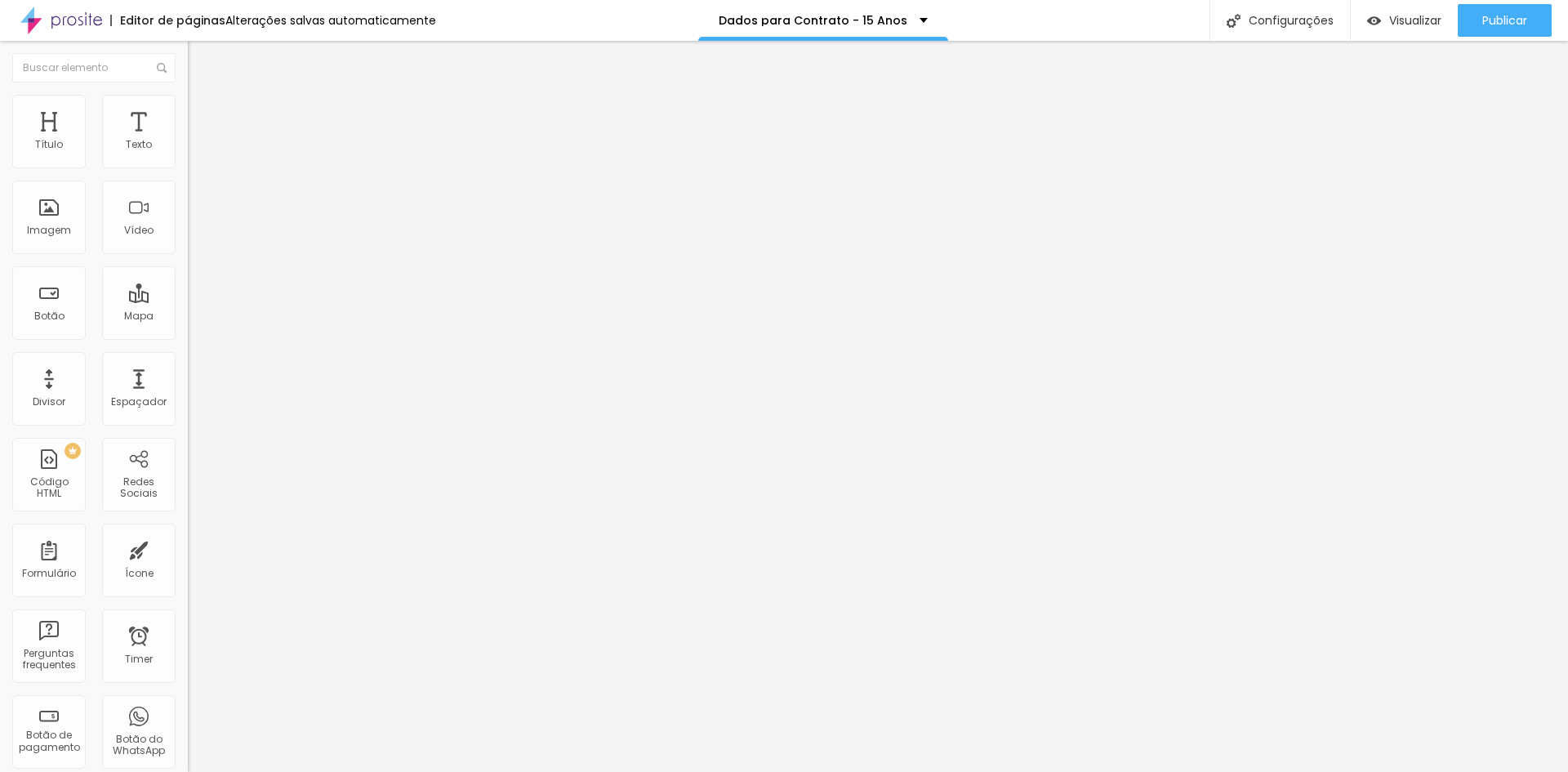
click at [188, 164] on span at bounding box center [193, 171] width 10 height 14
drag, startPoint x: 644, startPoint y: 567, endPoint x: 226, endPoint y: 520, distance: 420.6
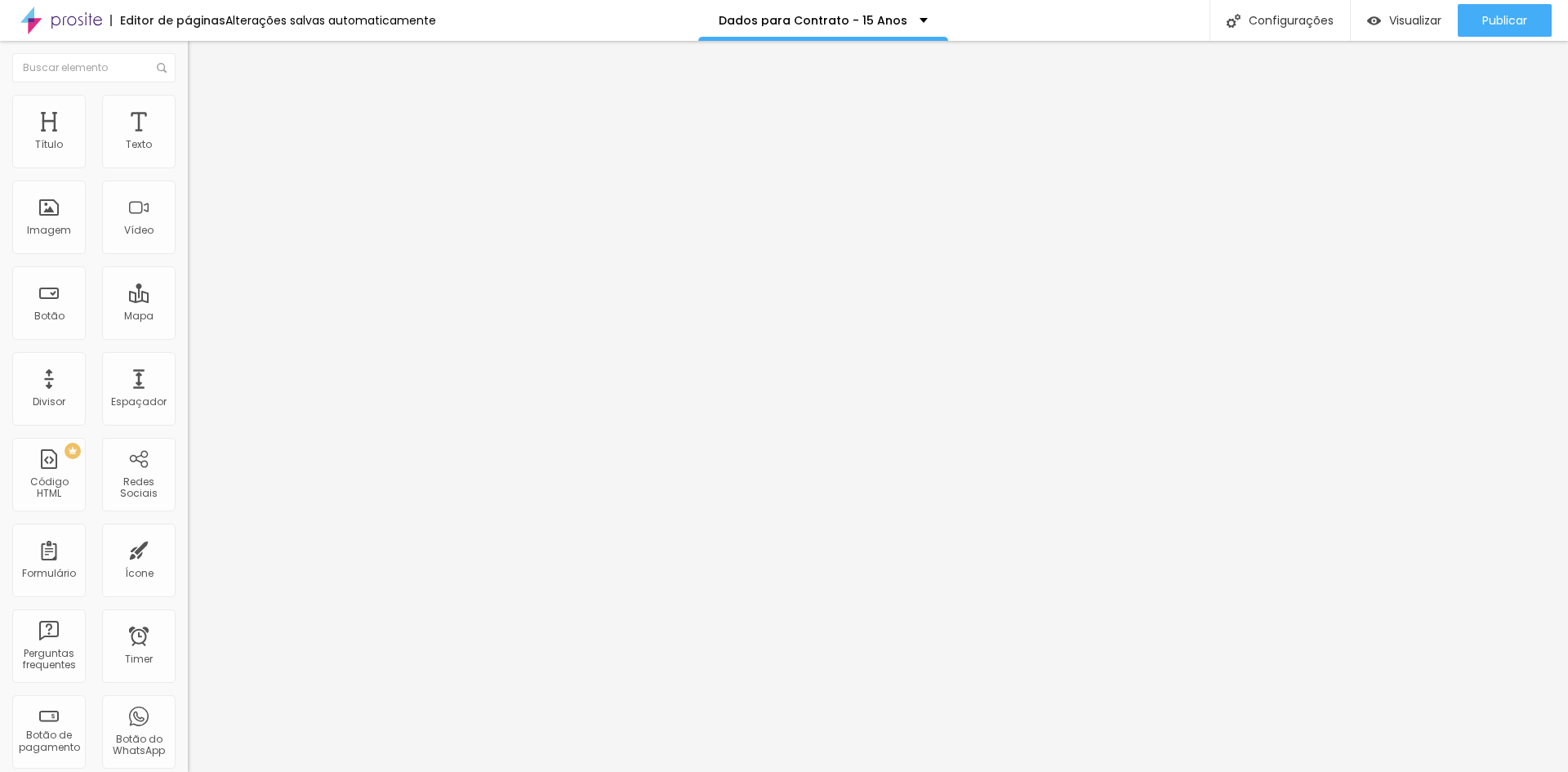
type input "Dúvidas?"
